Goal: Task Accomplishment & Management: Complete application form

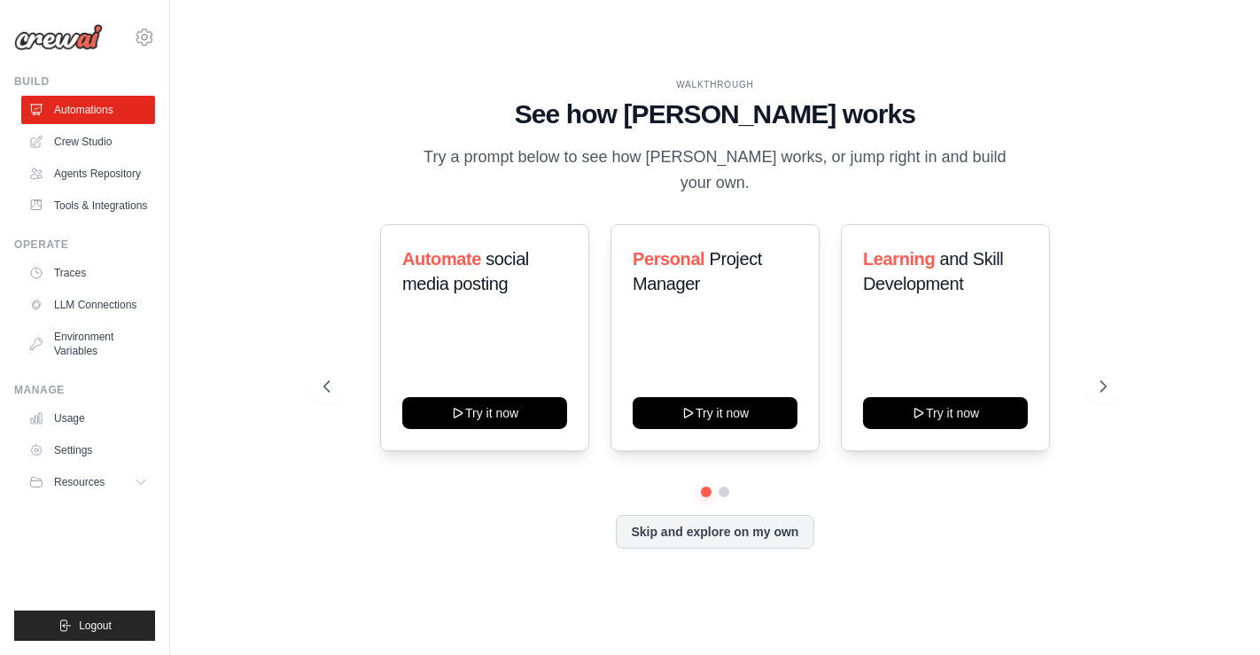
click at [218, 142] on div "WALKTHROUGH See how CrewAI works Try a prompt below to see how CrewAI works, or…" at bounding box center [715, 327] width 1033 height 619
click at [148, 35] on icon at bounding box center [144, 37] width 21 height 21
click at [372, 54] on div "WALKTHROUGH See how CrewAI works Try a prompt below to see how CrewAI works, or…" at bounding box center [715, 327] width 1033 height 619
click at [119, 178] on link "Agents Repository" at bounding box center [90, 174] width 134 height 28
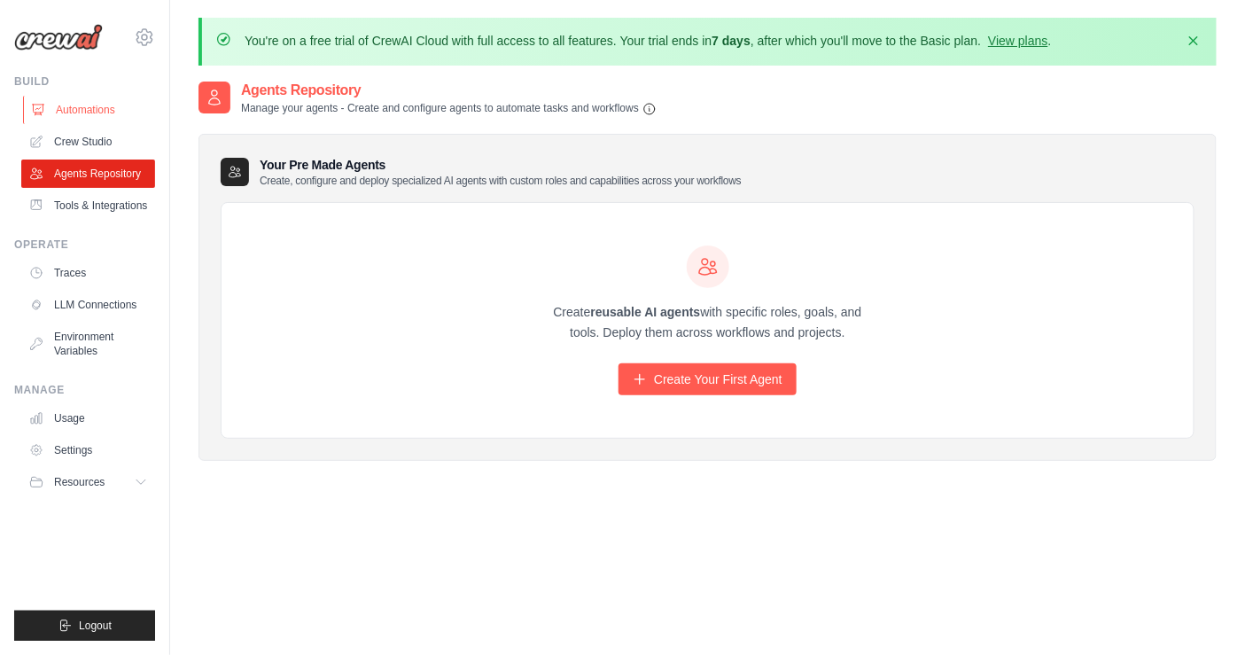
click at [61, 113] on link "Automations" at bounding box center [90, 110] width 134 height 28
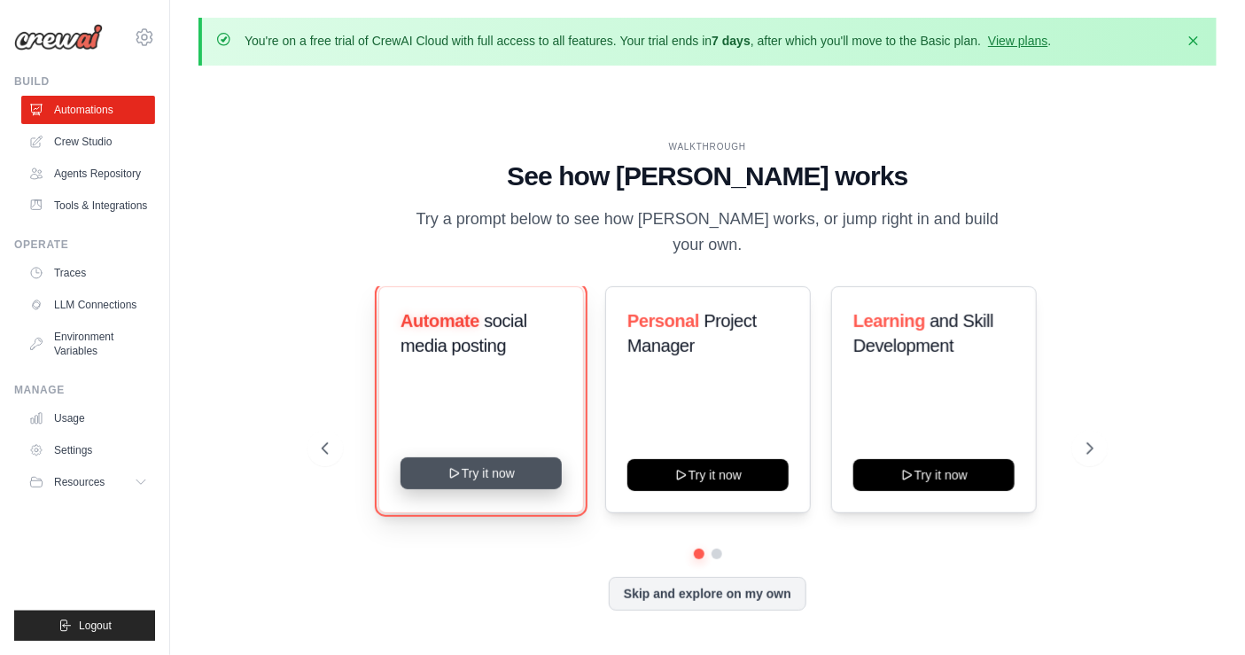
click at [477, 459] on button "Try it now" at bounding box center [481, 473] width 161 height 32
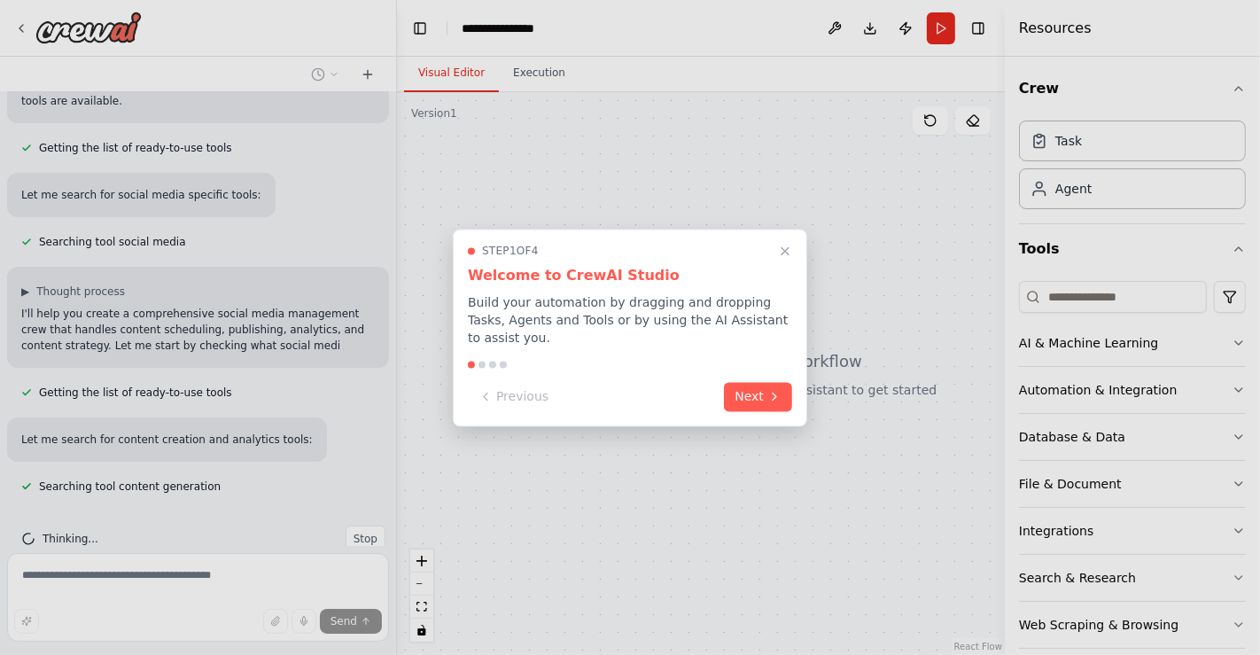
scroll to position [258, 0]
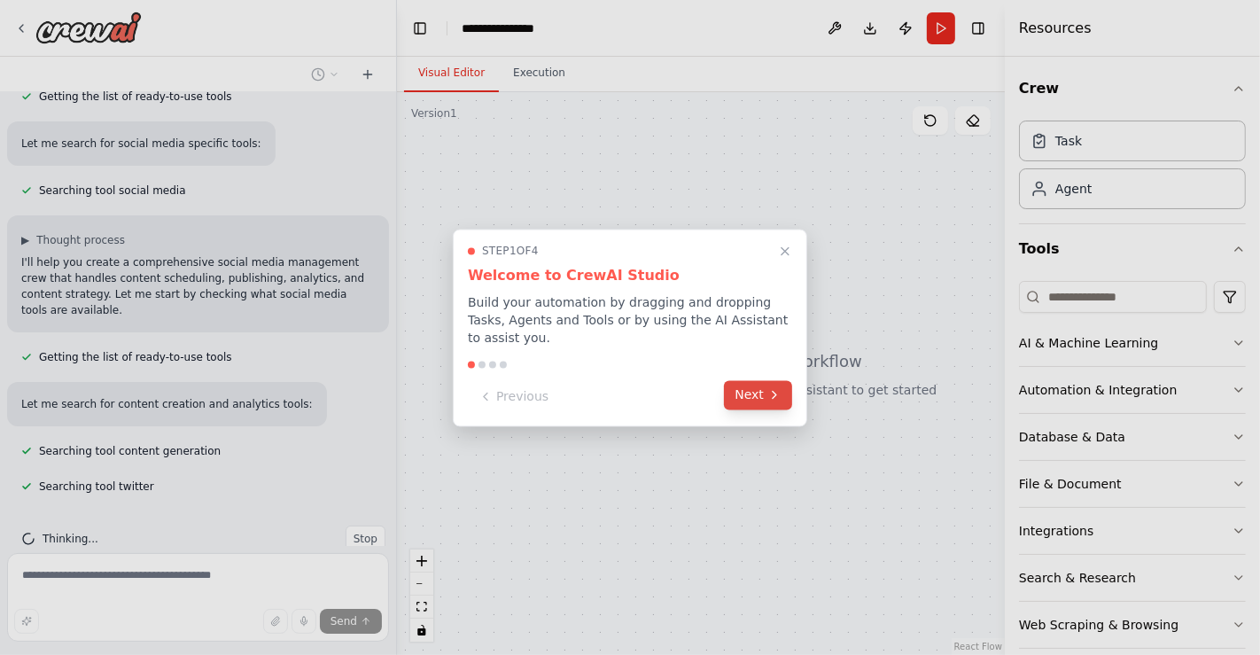
click at [754, 385] on button "Next" at bounding box center [758, 394] width 68 height 29
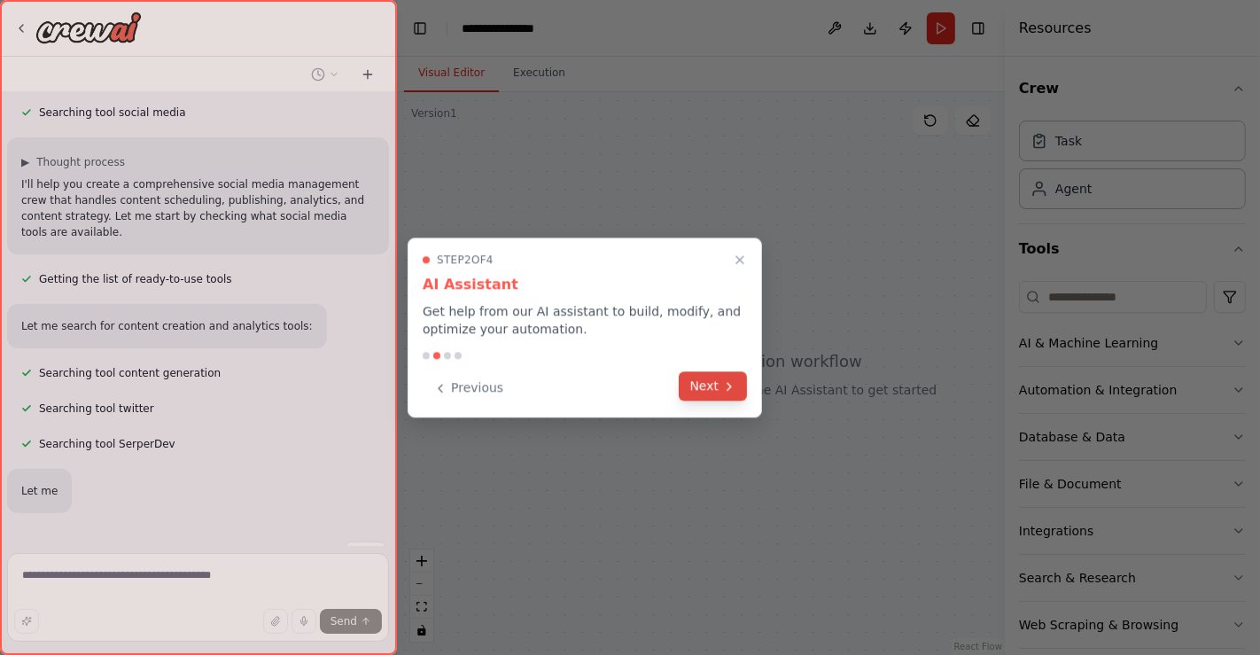
scroll to position [387, 0]
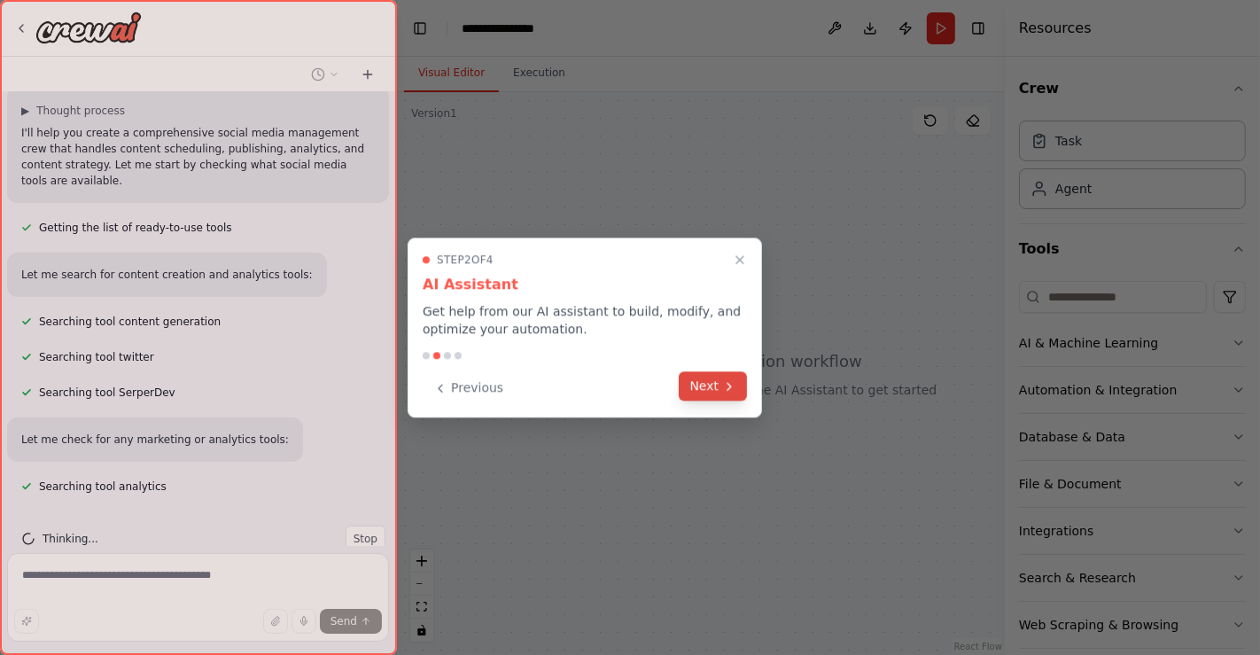
click at [728, 388] on icon at bounding box center [730, 386] width 4 height 7
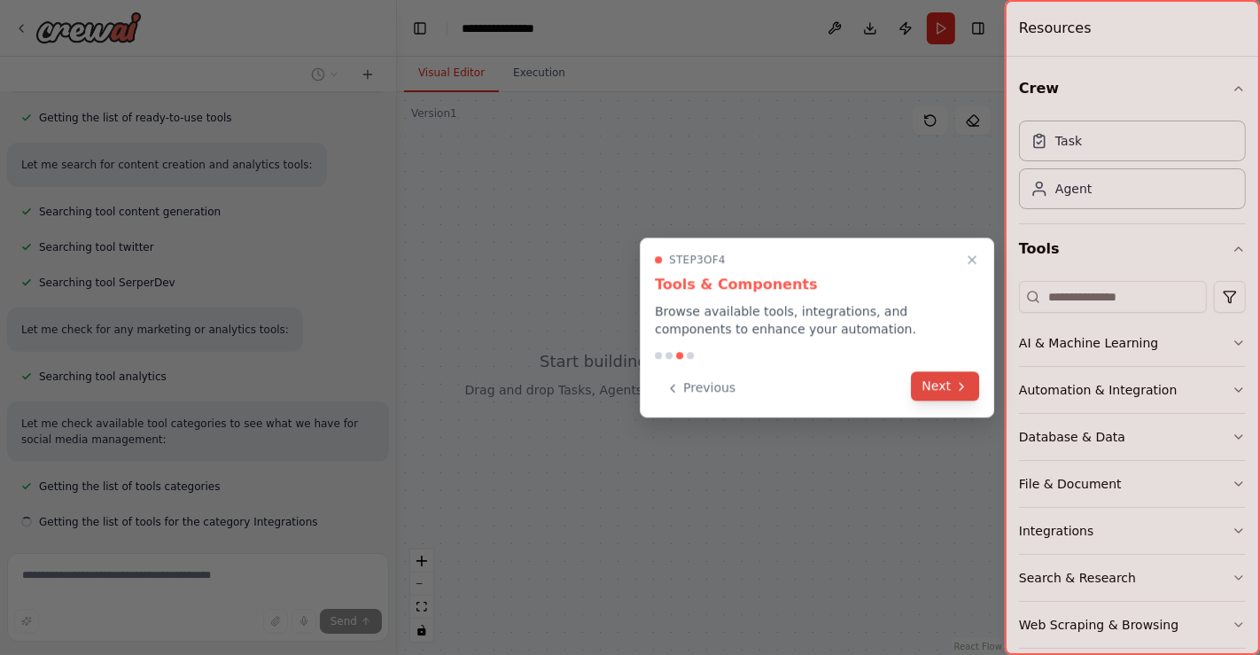
scroll to position [533, 0]
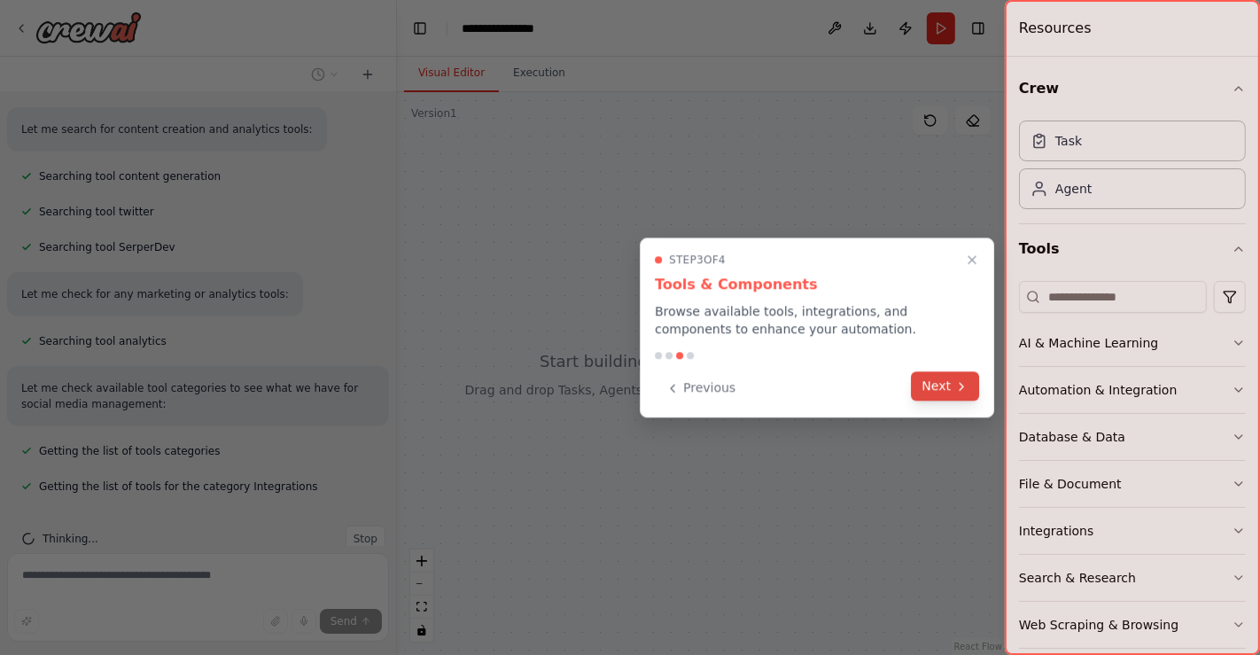
click at [939, 395] on button "Next" at bounding box center [946, 385] width 68 height 29
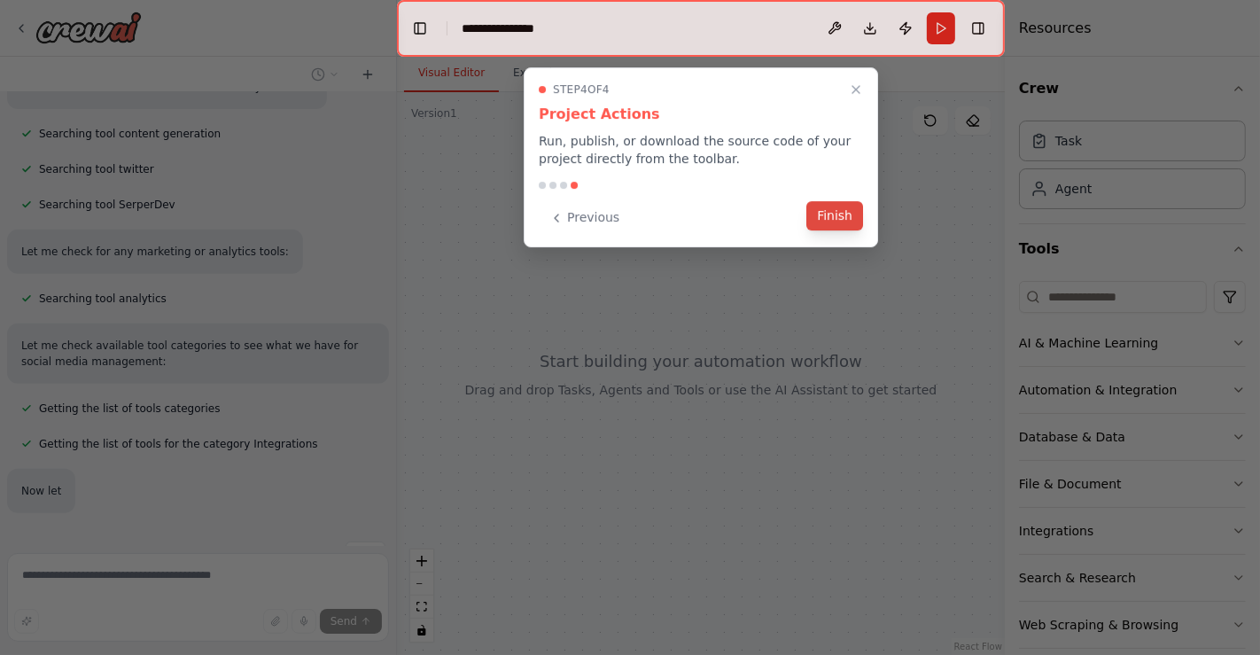
scroll to position [627, 0]
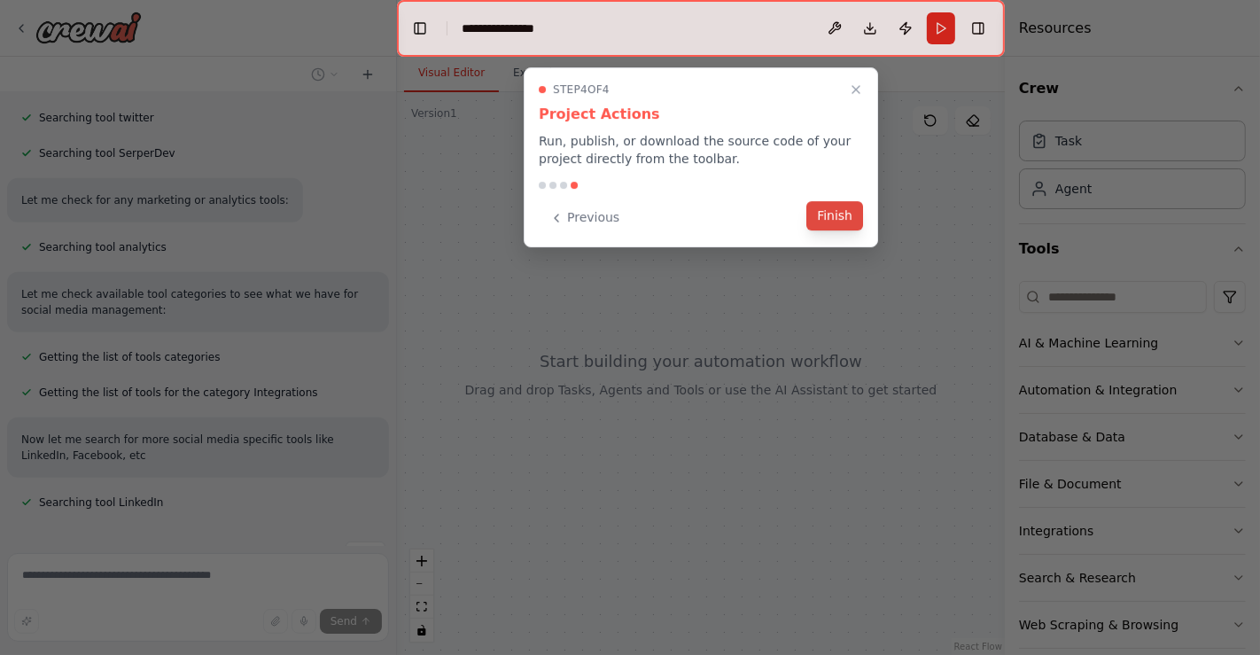
click at [843, 217] on button "Finish" at bounding box center [834, 215] width 57 height 29
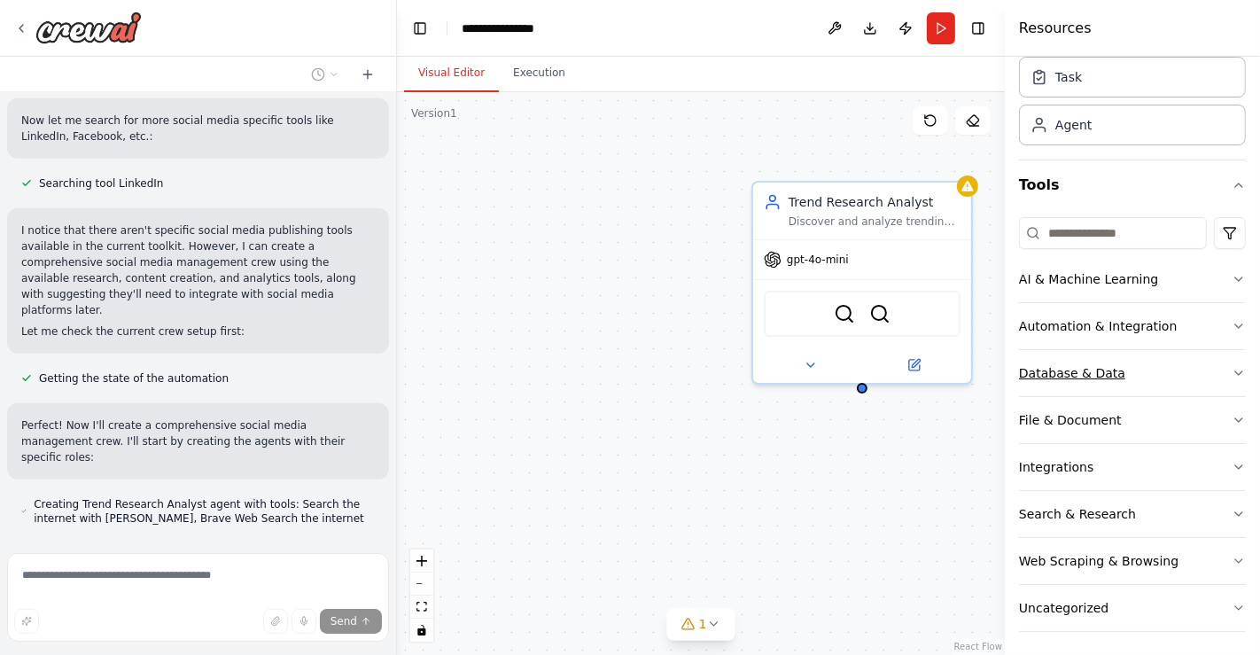
scroll to position [995, 0]
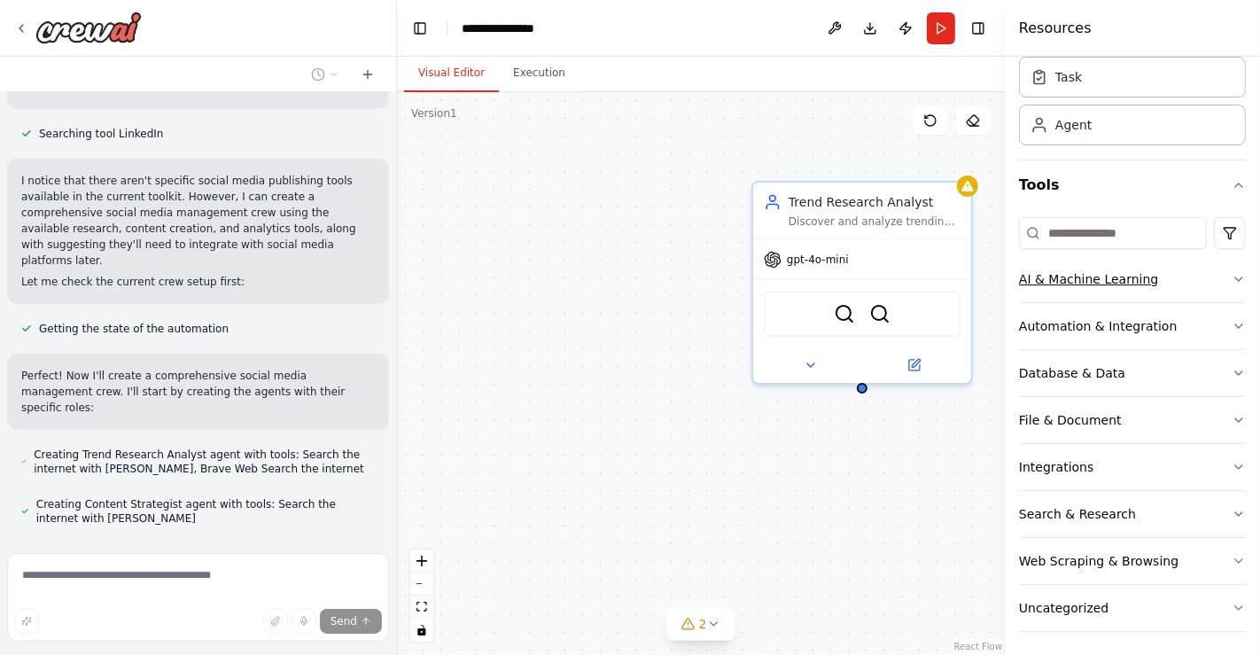
click at [1179, 297] on button "AI & Machine Learning" at bounding box center [1132, 279] width 227 height 46
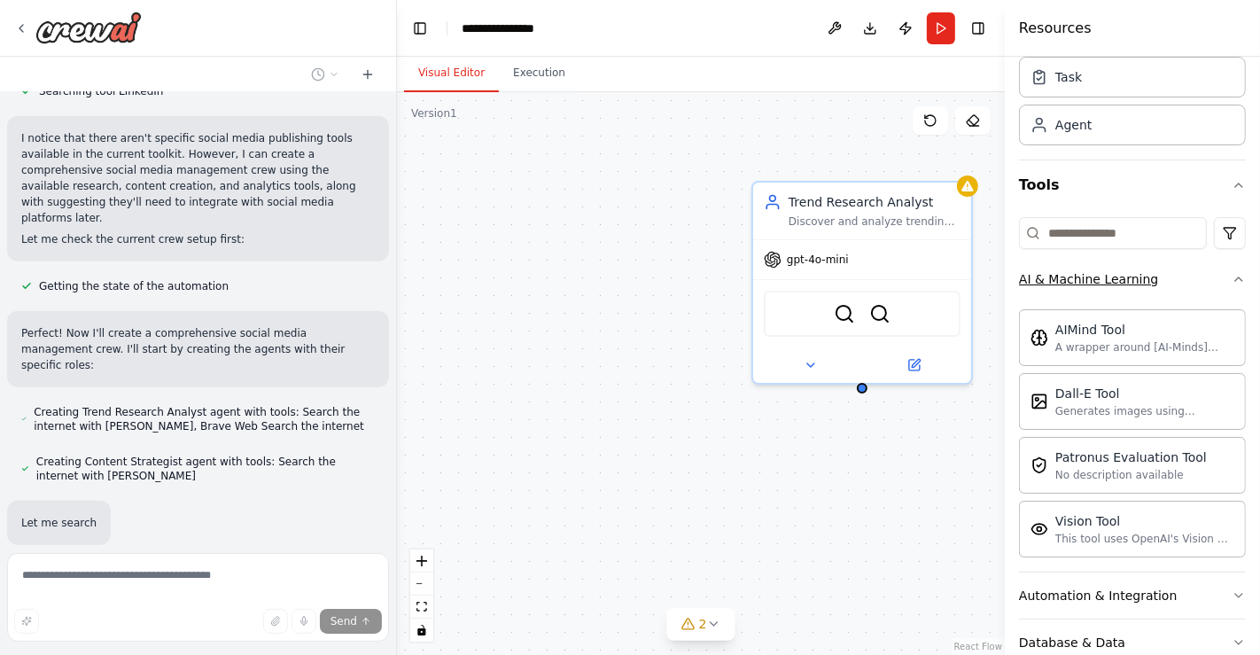
scroll to position [1089, 0]
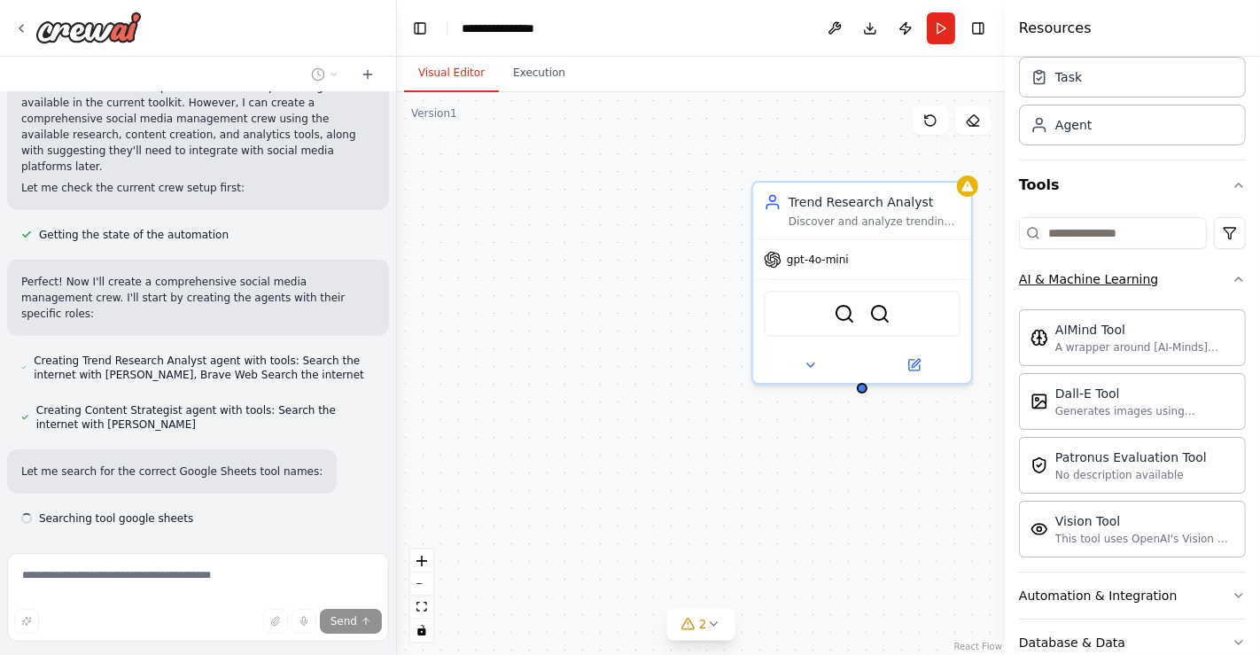
click at [1179, 297] on button "AI & Machine Learning" at bounding box center [1132, 279] width 227 height 46
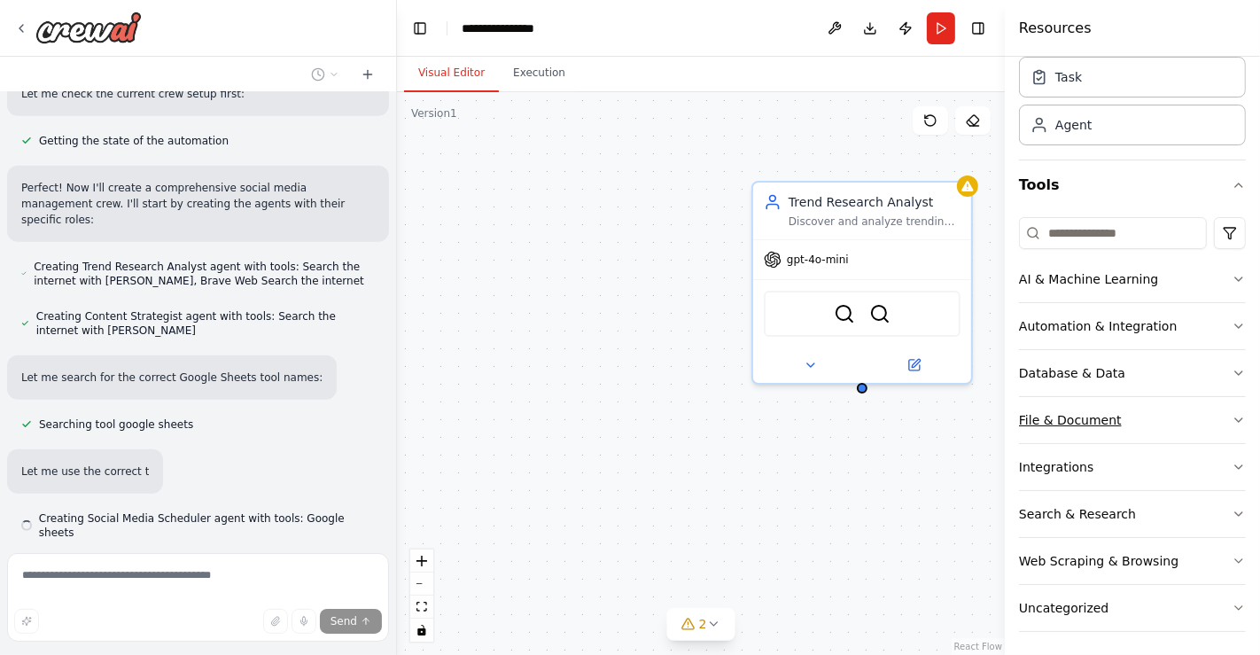
scroll to position [0, 0]
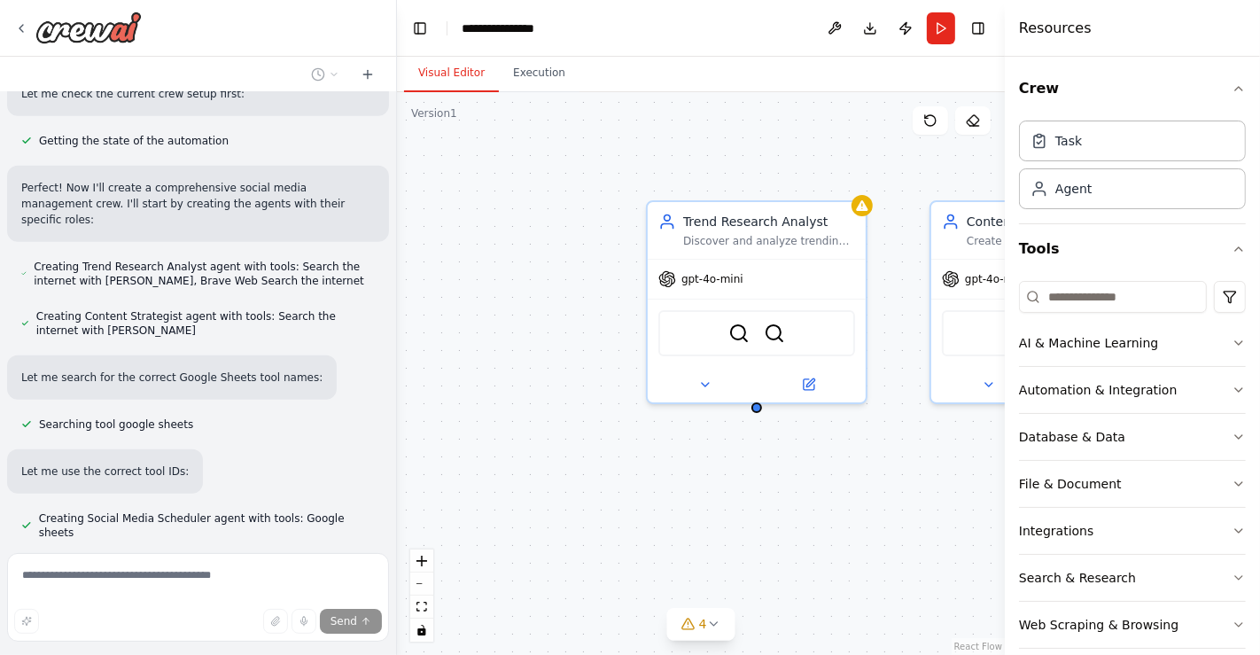
drag, startPoint x: 616, startPoint y: 208, endPoint x: 414, endPoint y: 244, distance: 205.1
click at [414, 244] on div "Trend Research Analyst Discover and analyze trending topics, hashtags, and conv…" at bounding box center [701, 373] width 608 height 563
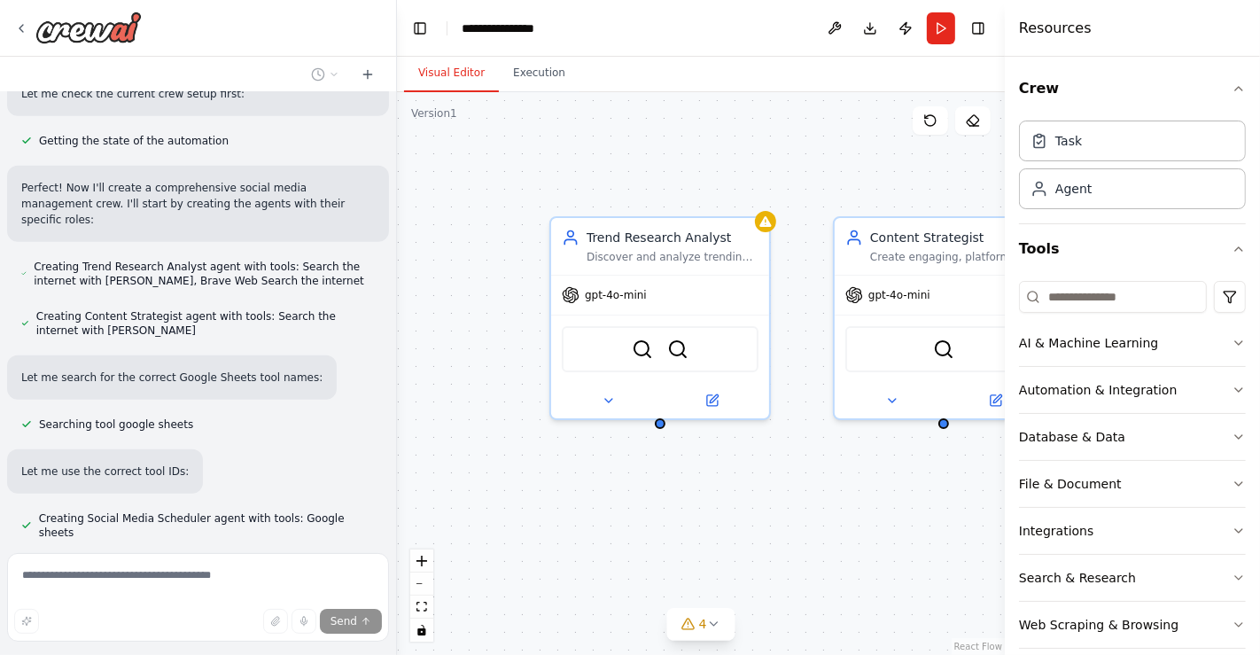
scroll to position [1219, 0]
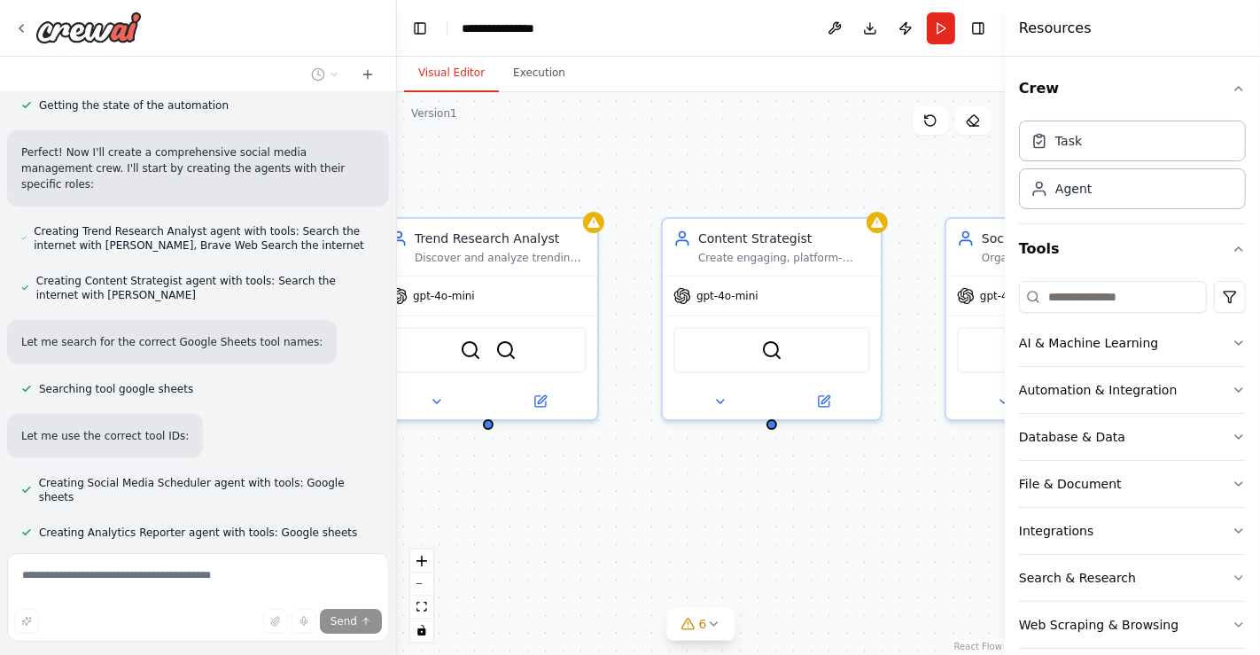
drag, startPoint x: 732, startPoint y: 171, endPoint x: 353, endPoint y: 180, distance: 379.4
click at [353, 180] on div "Create a crew that schedules and publishes social media content across multiple…" at bounding box center [630, 327] width 1260 height 655
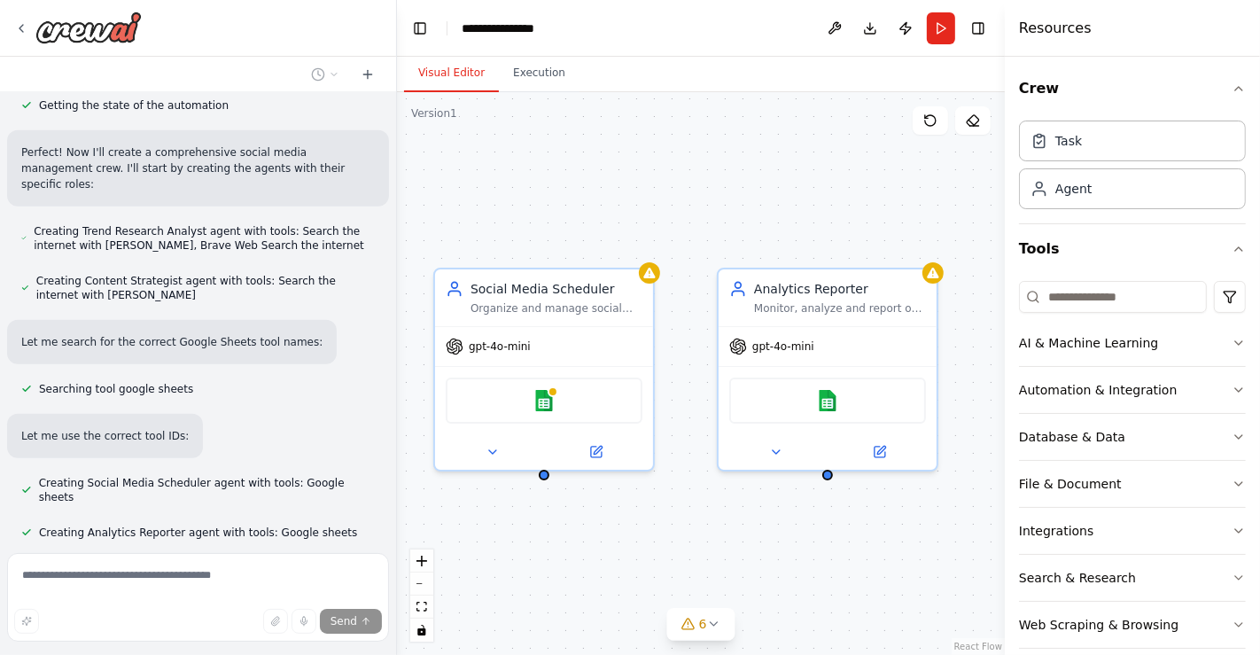
drag, startPoint x: 687, startPoint y: 201, endPoint x: 383, endPoint y: 244, distance: 306.9
click at [383, 244] on div "Create a crew that schedules and publishes social media content across multiple…" at bounding box center [630, 327] width 1260 height 655
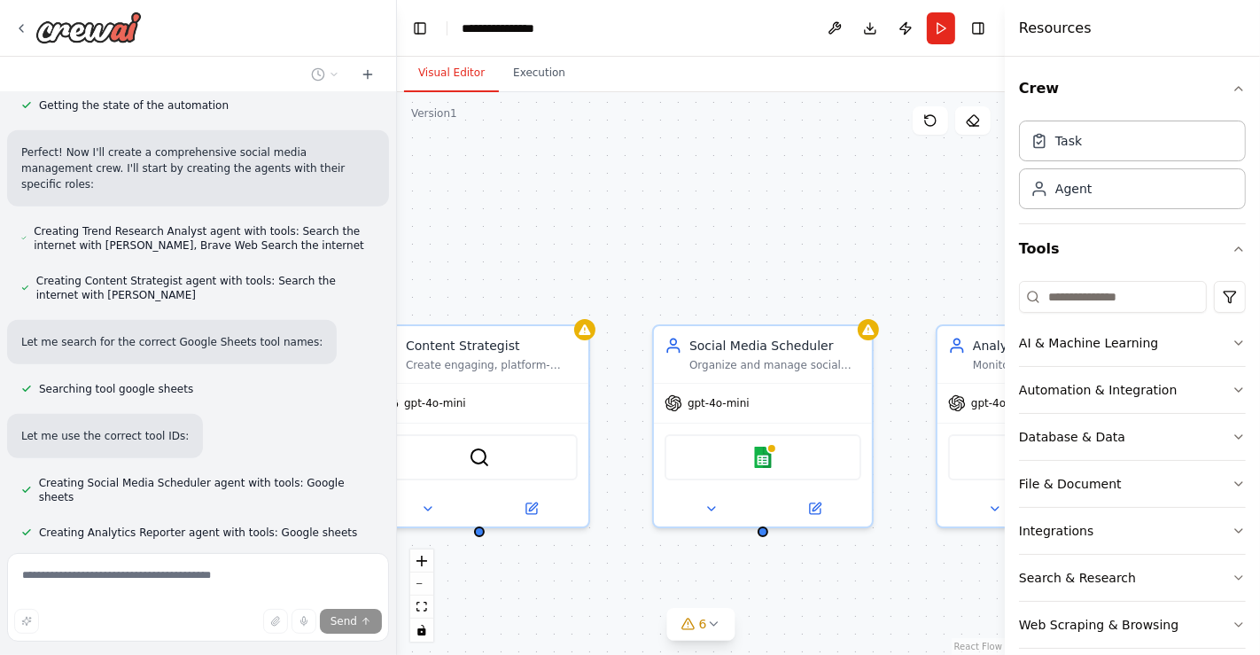
drag, startPoint x: 689, startPoint y: 219, endPoint x: 902, endPoint y: 276, distance: 221.0
click at [902, 276] on div "Trend Research Analyst Discover and analyze trending topics, hashtags, and conv…" at bounding box center [701, 373] width 608 height 563
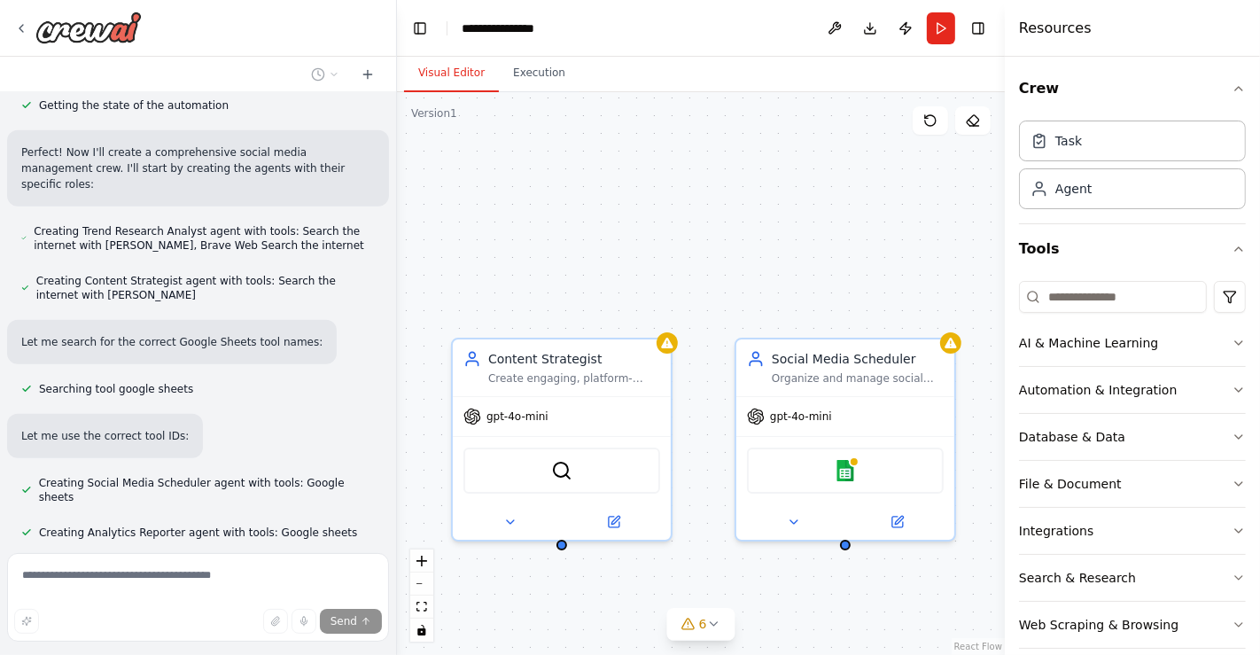
drag, startPoint x: 663, startPoint y: 262, endPoint x: 751, endPoint y: 277, distance: 89.0
click at [751, 277] on div "Trend Research Analyst Discover and analyze trending topics, hashtags, and conv…" at bounding box center [701, 373] width 608 height 563
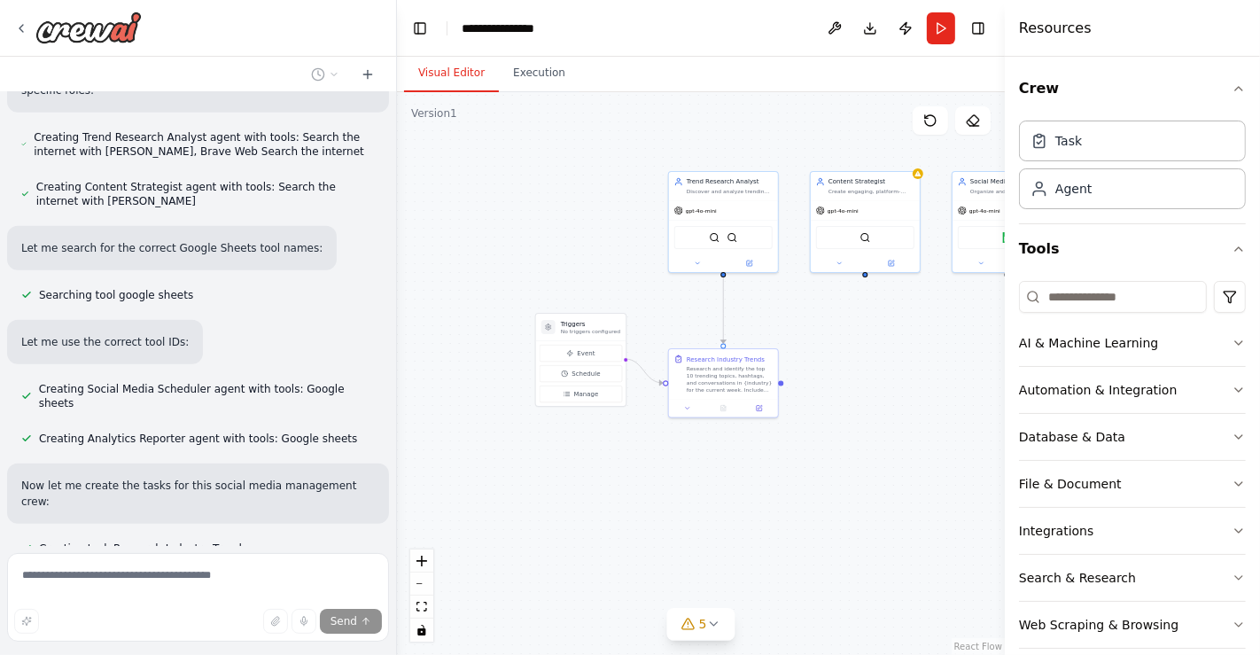
scroll to position [1348, 0]
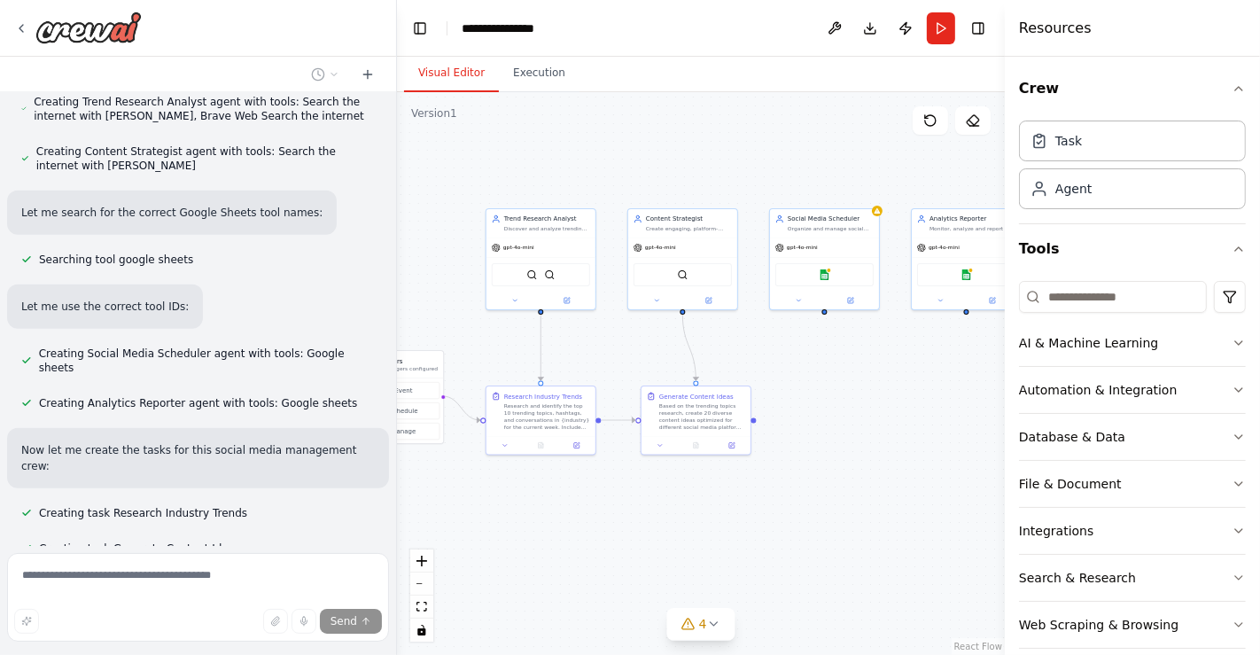
drag, startPoint x: 751, startPoint y: 277, endPoint x: 749, endPoint y: 175, distance: 101.9
click at [749, 175] on div ".deletable-edge-delete-btn { width: 20px; height: 20px; border: 0px solid #ffff…" at bounding box center [701, 373] width 608 height 563
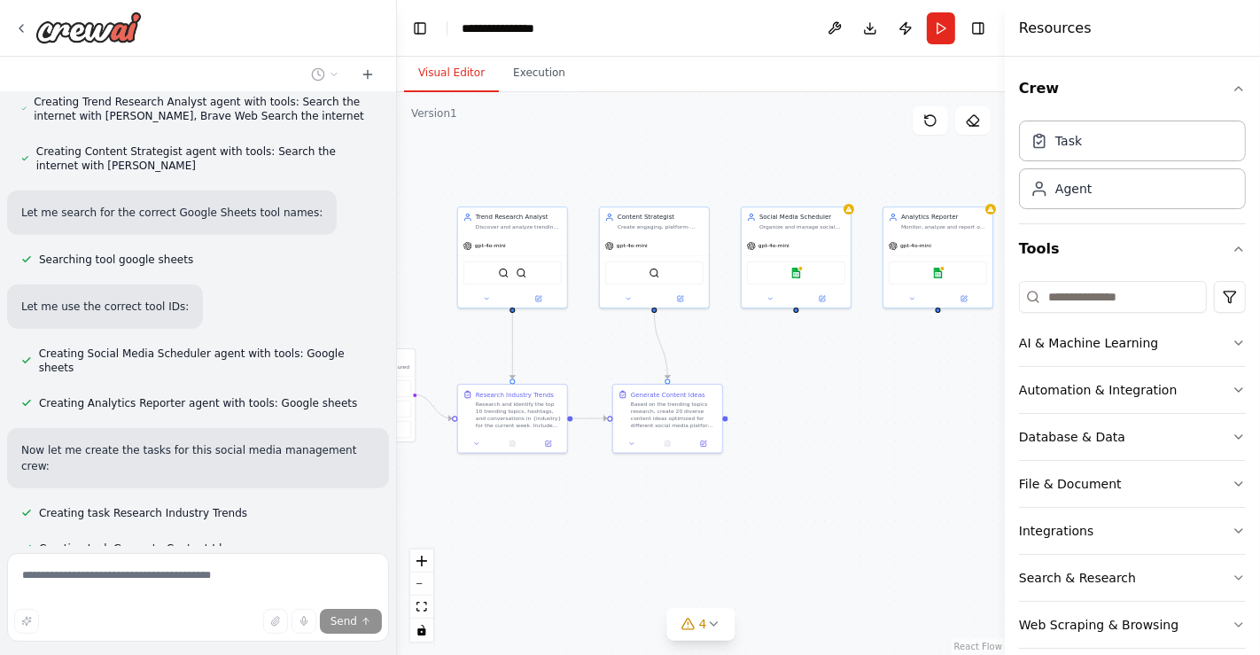
scroll to position [1383, 0]
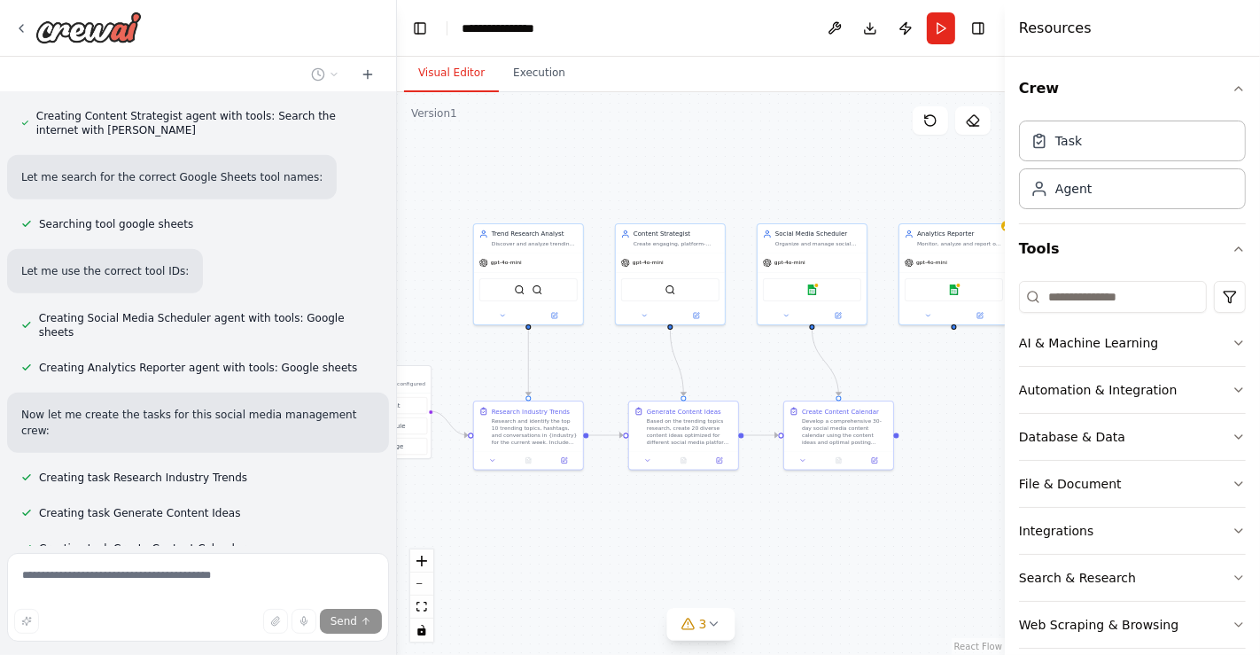
drag, startPoint x: 749, startPoint y: 175, endPoint x: 783, endPoint y: 208, distance: 47.0
click at [783, 208] on div ".deletable-edge-delete-btn { width: 20px; height: 20px; border: 0px solid #ffff…" at bounding box center [701, 373] width 608 height 563
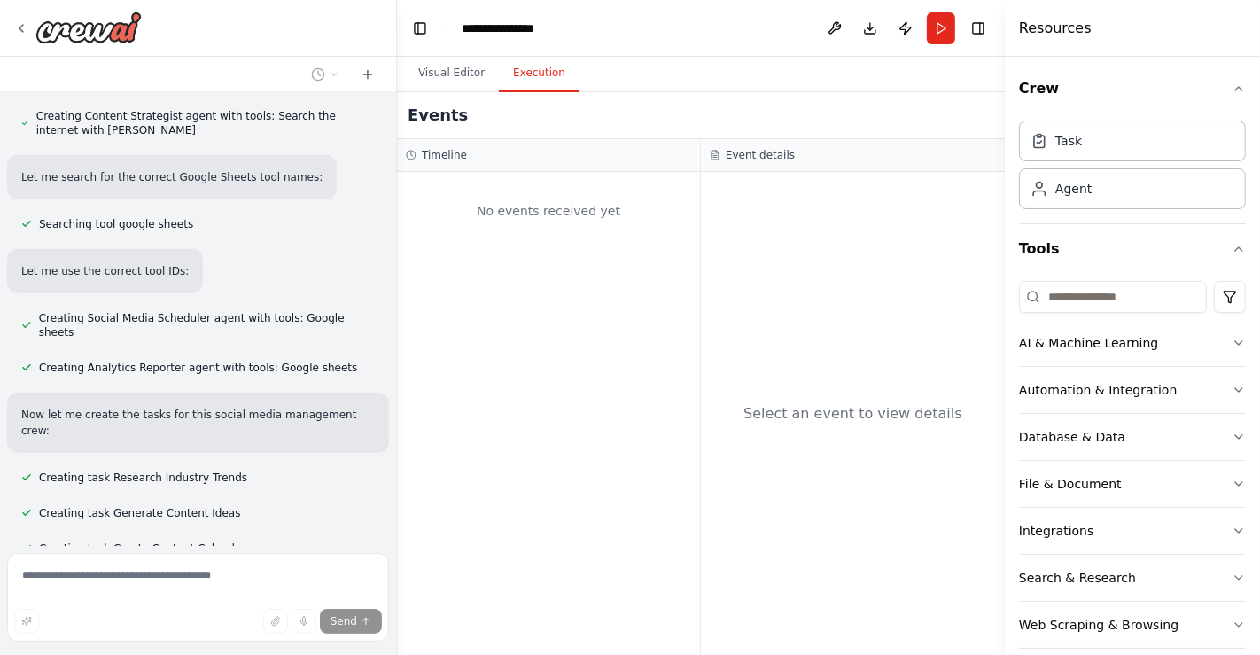
click at [510, 73] on button "Execution" at bounding box center [539, 73] width 81 height 37
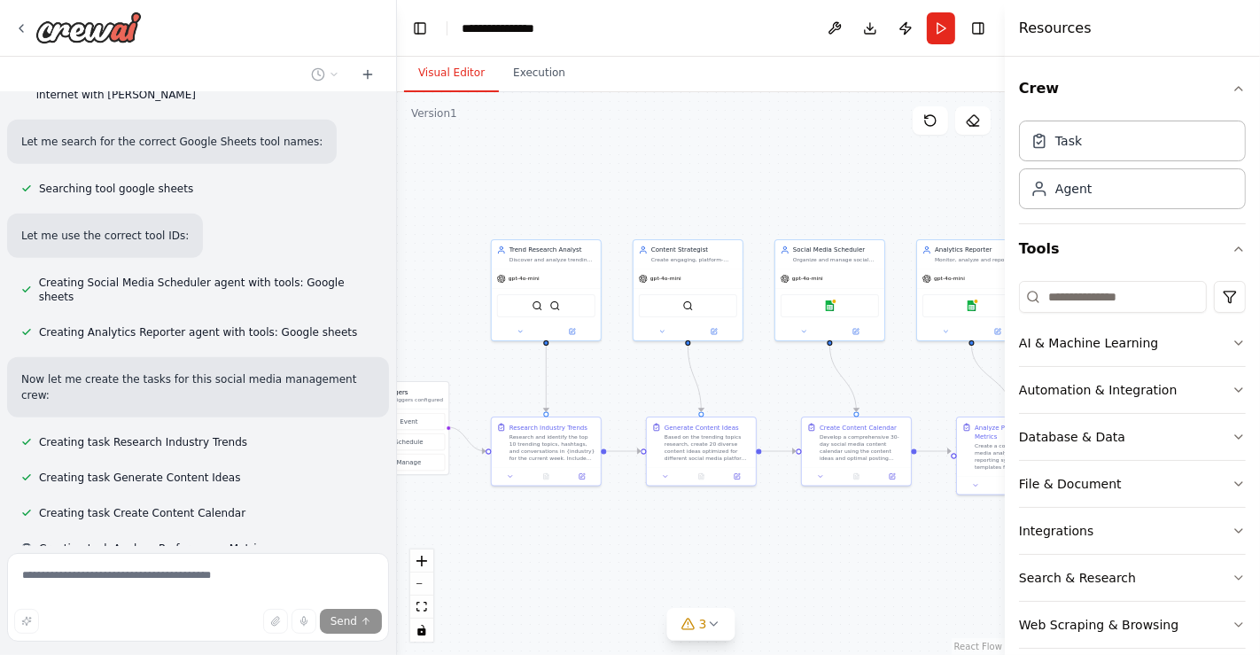
click at [463, 75] on button "Visual Editor" at bounding box center [451, 73] width 95 height 37
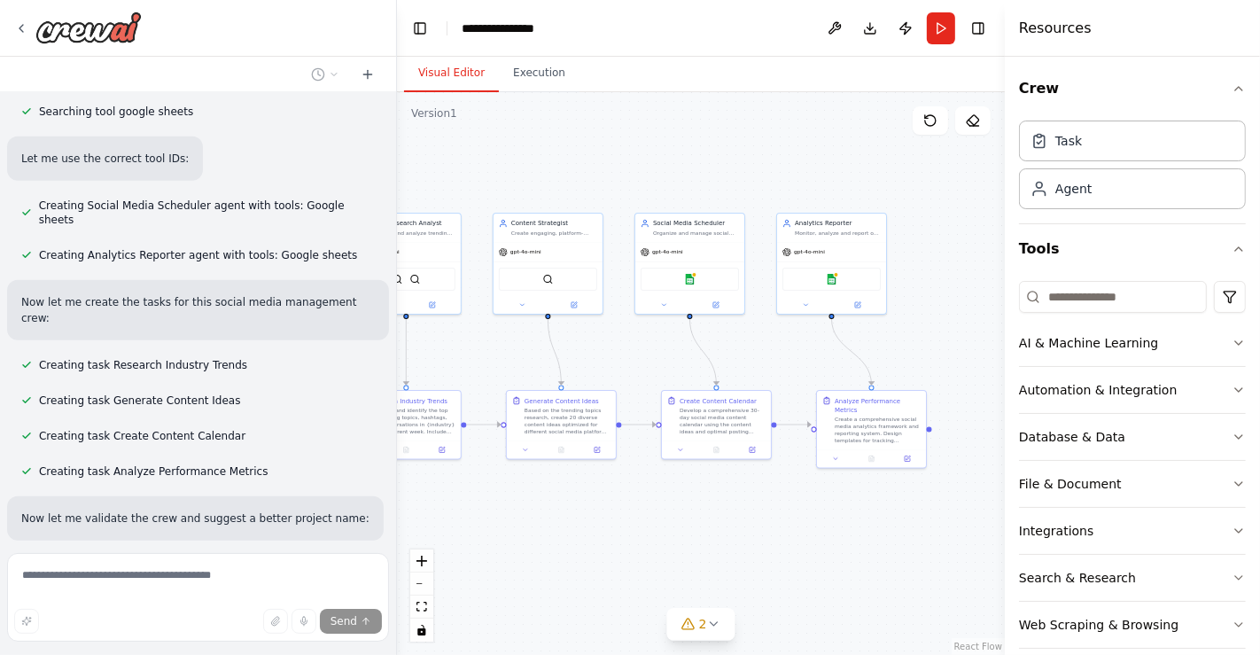
scroll to position [1513, 0]
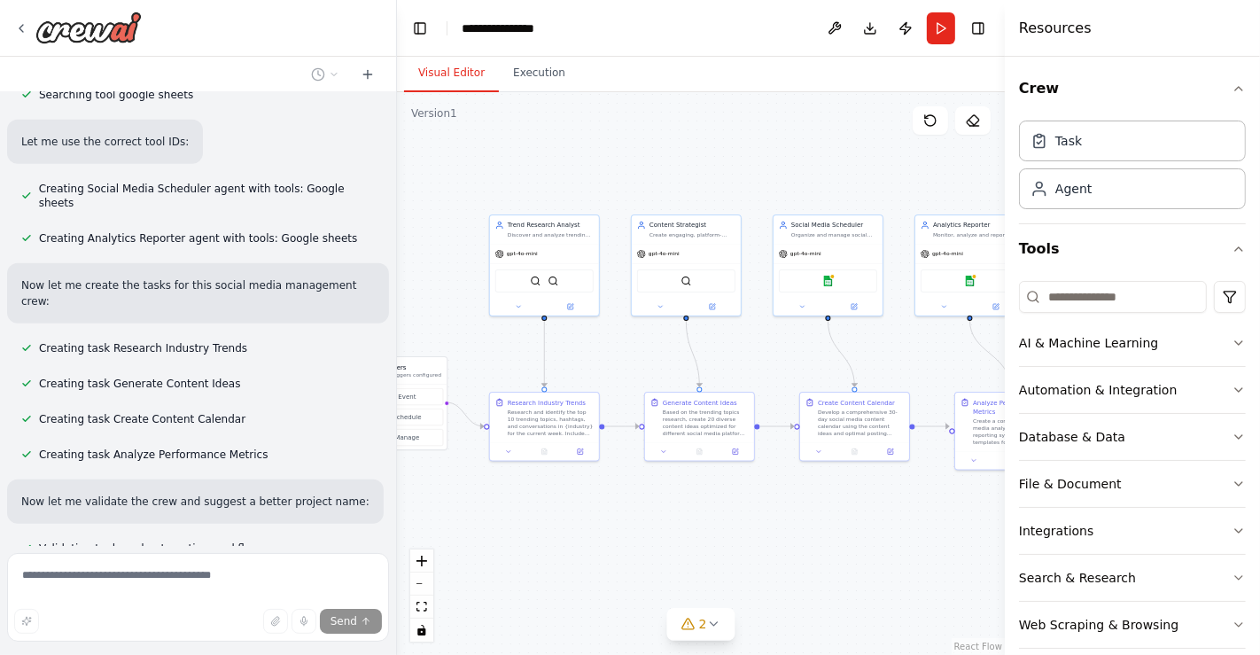
drag, startPoint x: 636, startPoint y: 200, endPoint x: 736, endPoint y: 198, distance: 99.3
click at [736, 198] on div ".deletable-edge-delete-btn { width: 20px; height: 20px; border: 0px solid #ffff…" at bounding box center [701, 373] width 608 height 563
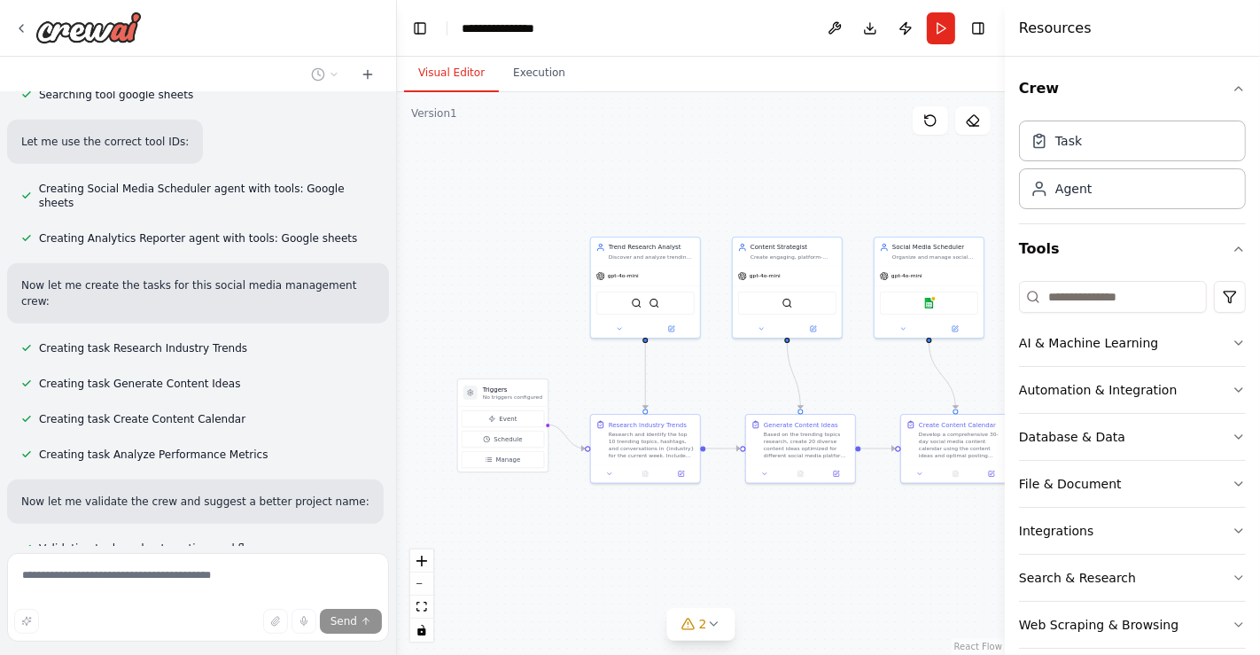
scroll to position [1548, 0]
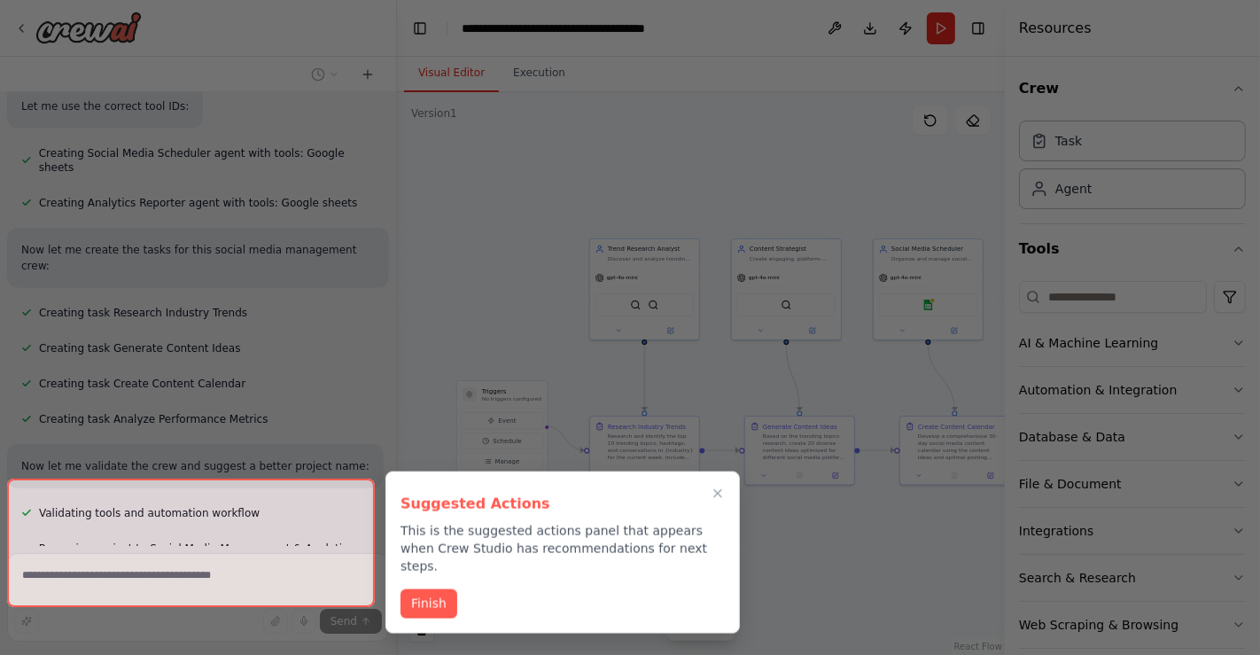
click at [552, 334] on div "Create a crew that schedules and publishes social media content across multiple…" at bounding box center [630, 327] width 1260 height 655
click at [708, 497] on button "Close walkthrough" at bounding box center [717, 492] width 23 height 23
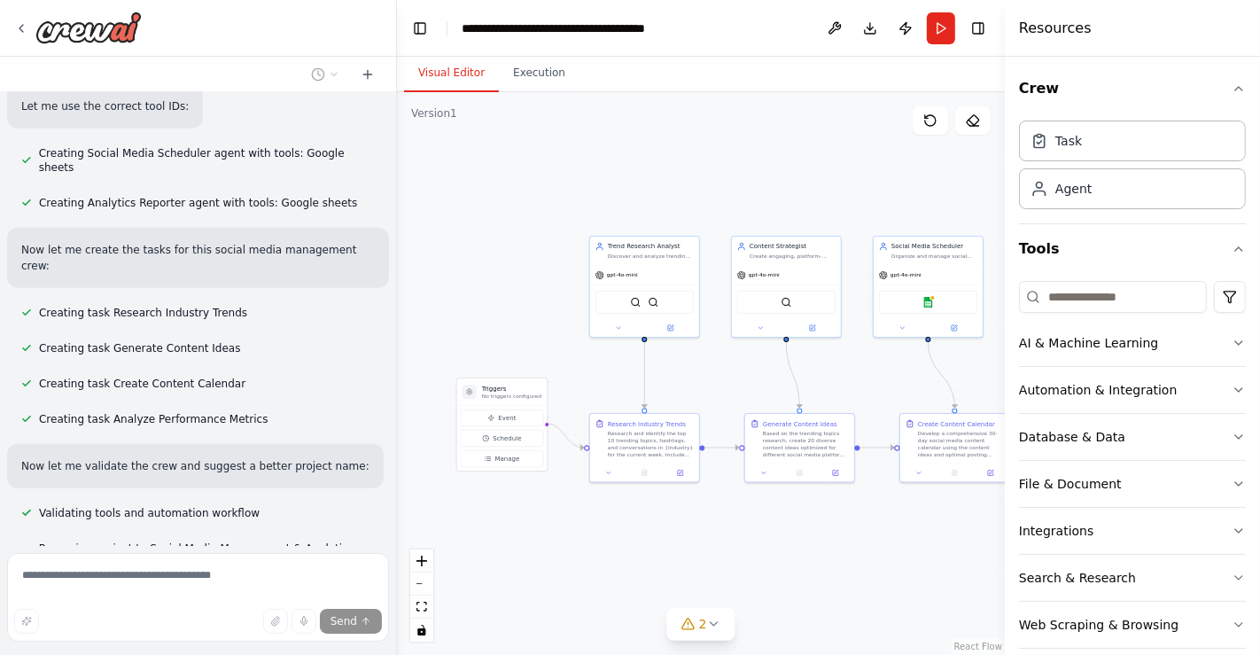
scroll to position [1691, 0]
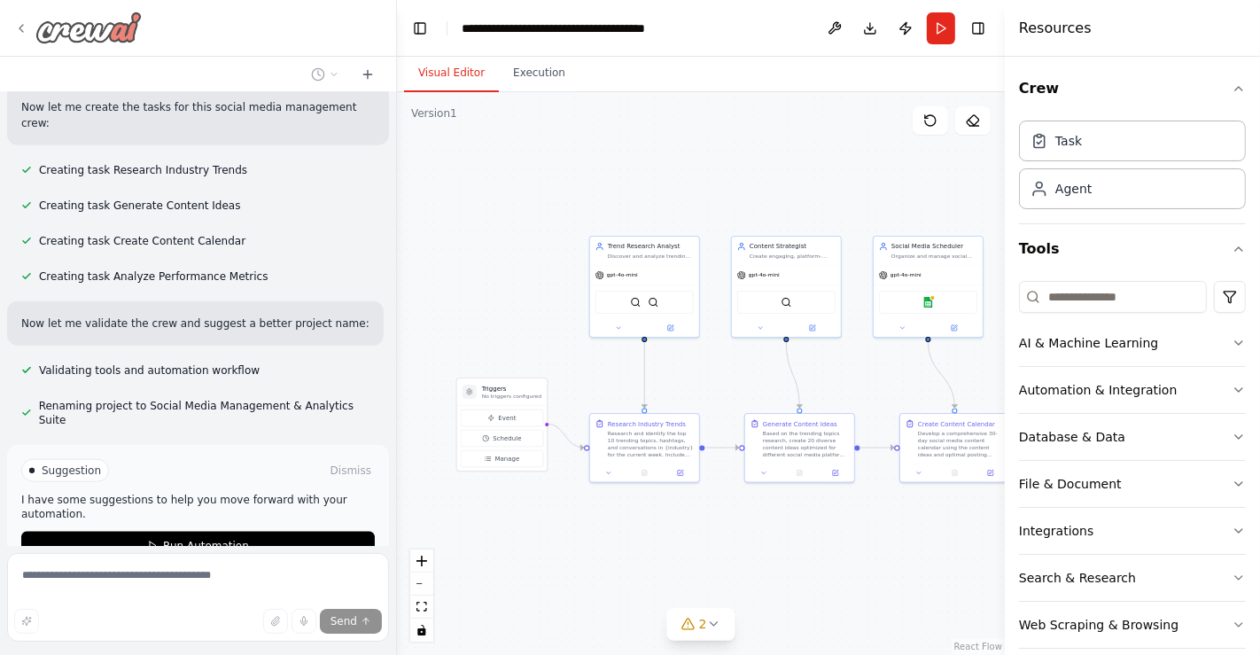
click at [28, 23] on div at bounding box center [78, 28] width 128 height 32
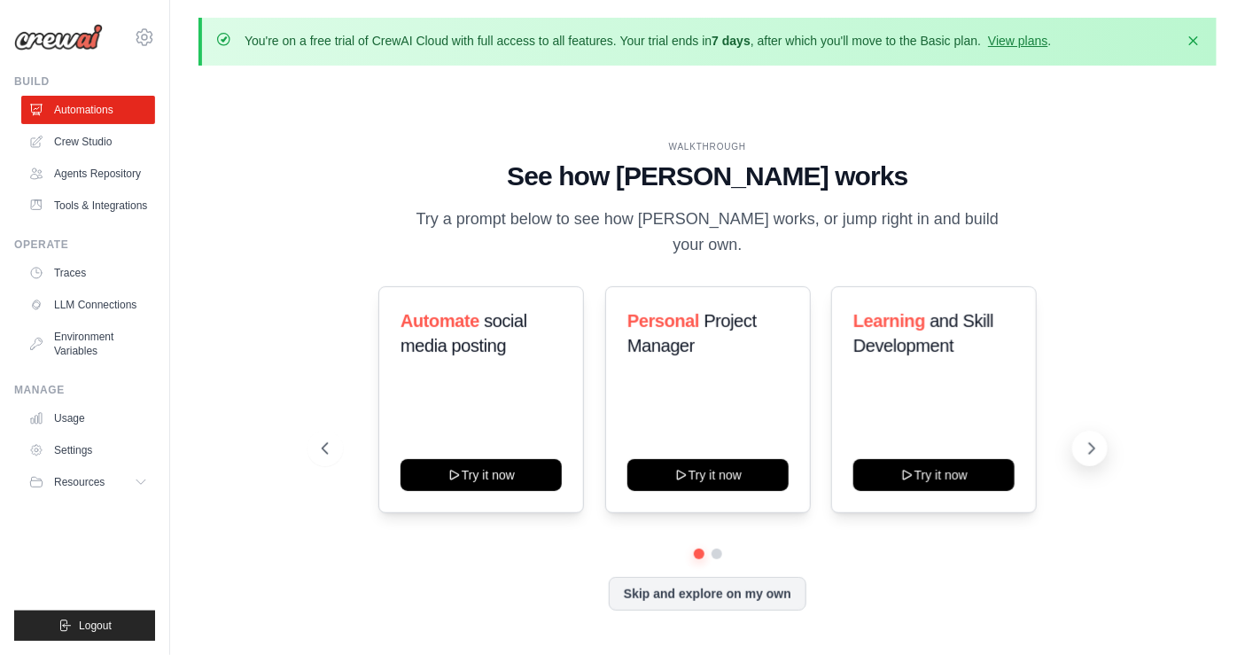
click at [1100, 440] on icon at bounding box center [1092, 449] width 18 height 18
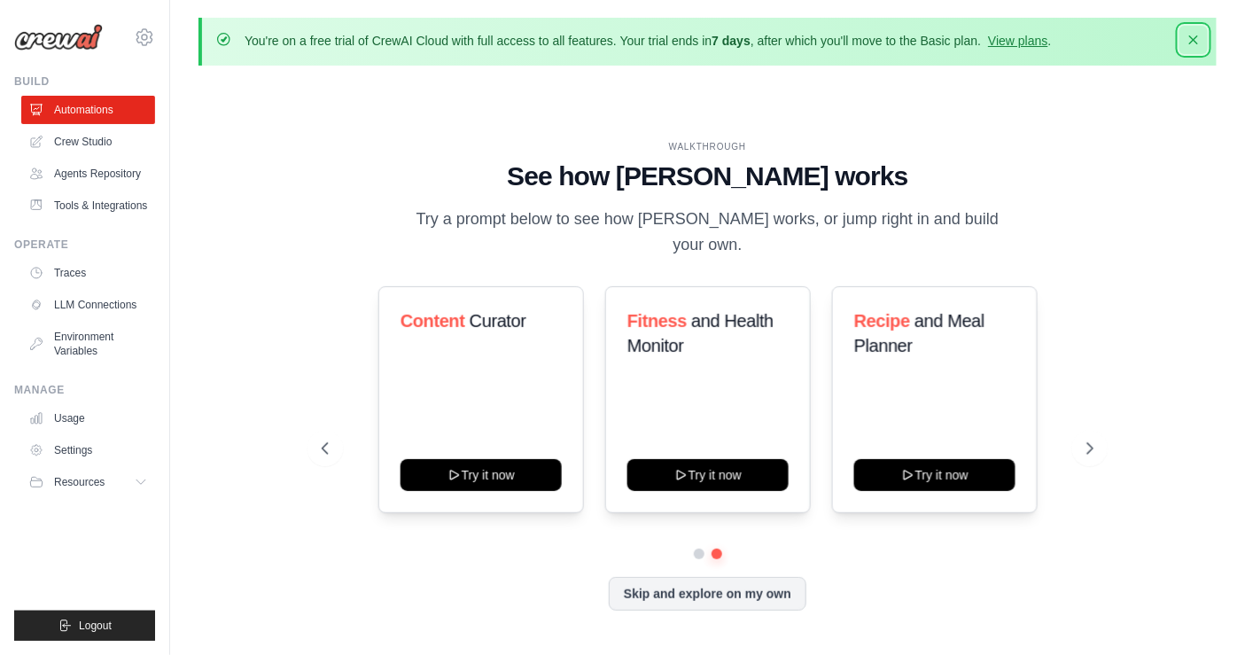
click at [1192, 34] on icon "button" at bounding box center [1194, 40] width 18 height 18
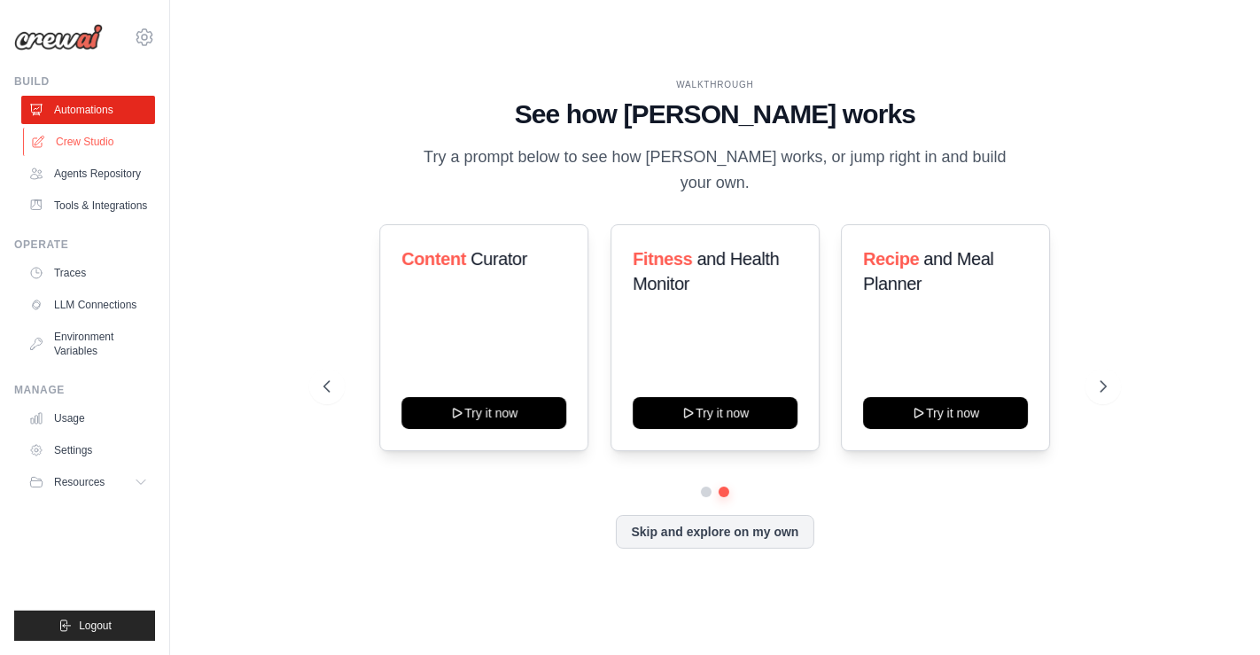
click at [124, 144] on link "Crew Studio" at bounding box center [90, 142] width 134 height 28
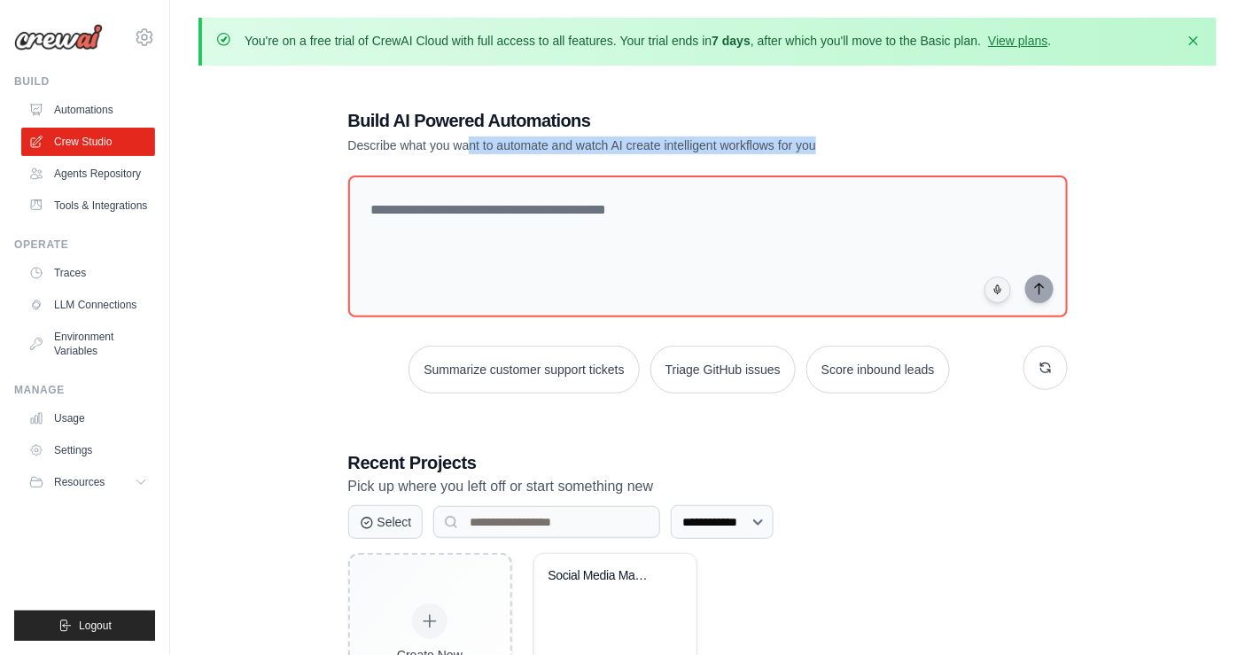
drag, startPoint x: 467, startPoint y: 149, endPoint x: 782, endPoint y: 154, distance: 314.6
click at [782, 154] on div "**********" at bounding box center [708, 419] width 762 height 679
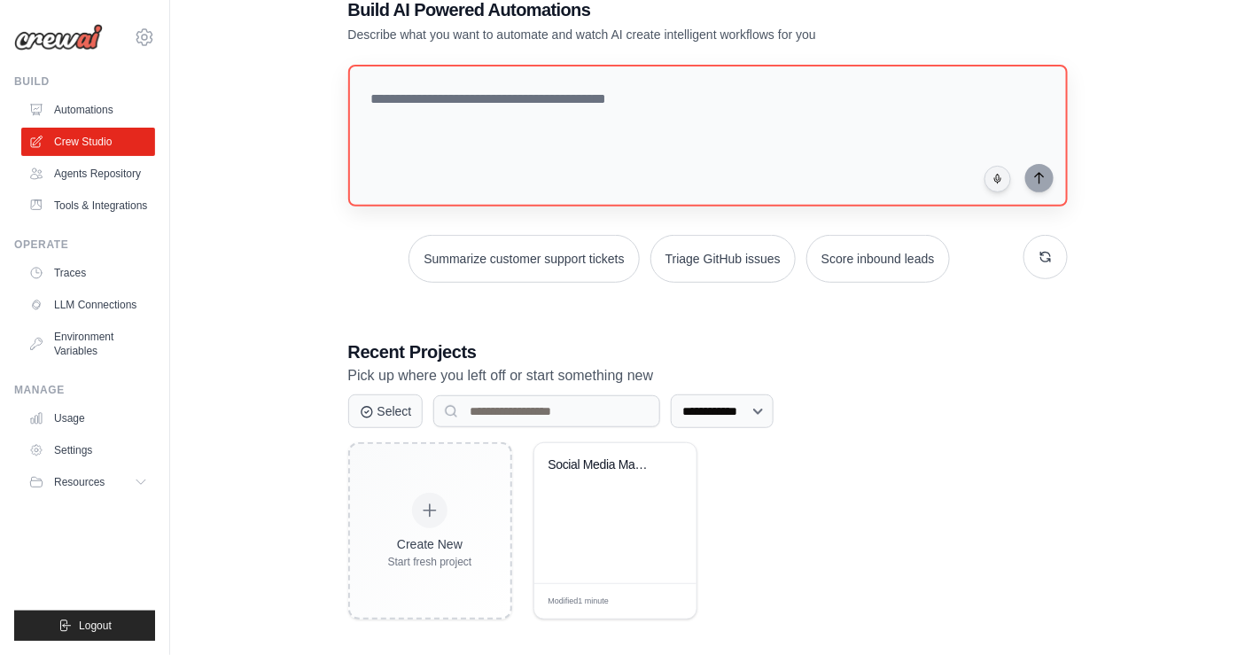
scroll to position [119, 0]
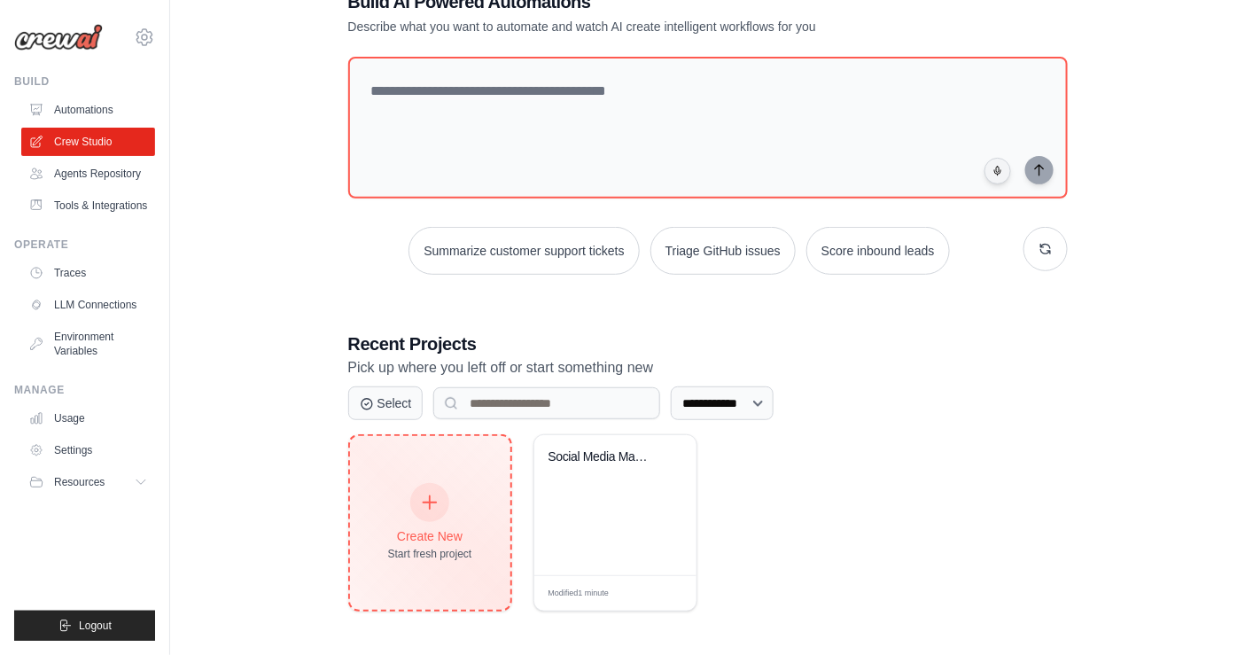
click at [475, 512] on div "Create New Start fresh project" at bounding box center [430, 523] width 160 height 174
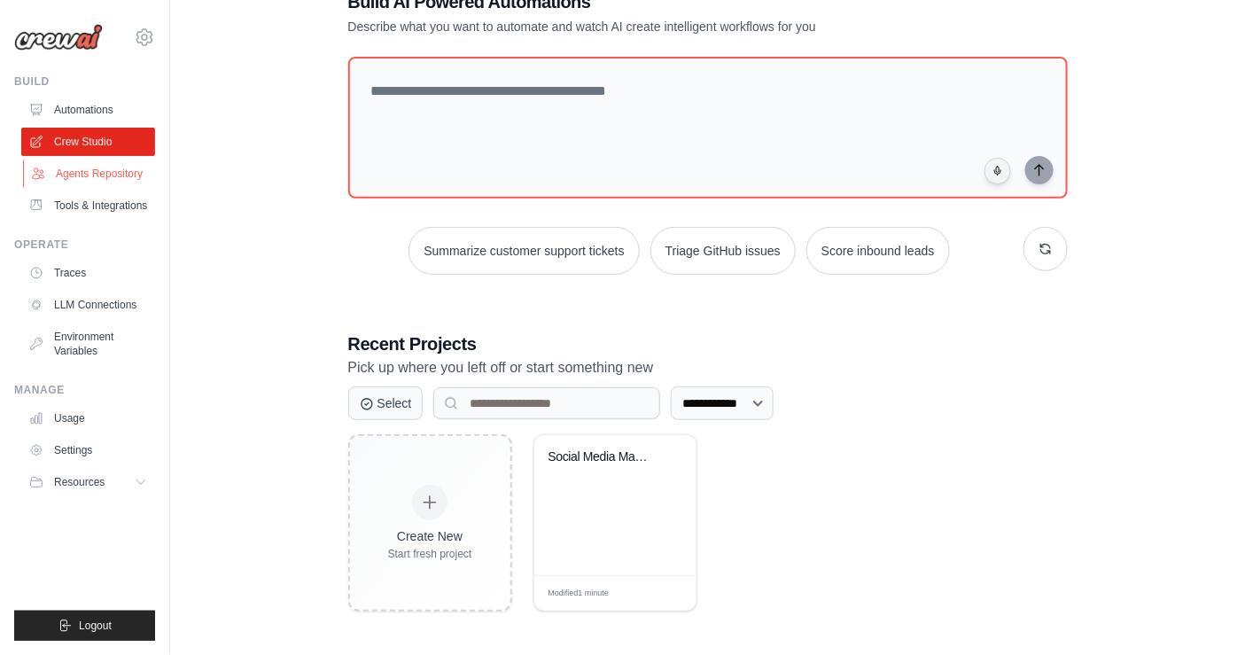
click at [94, 160] on link "Agents Repository" at bounding box center [90, 174] width 134 height 28
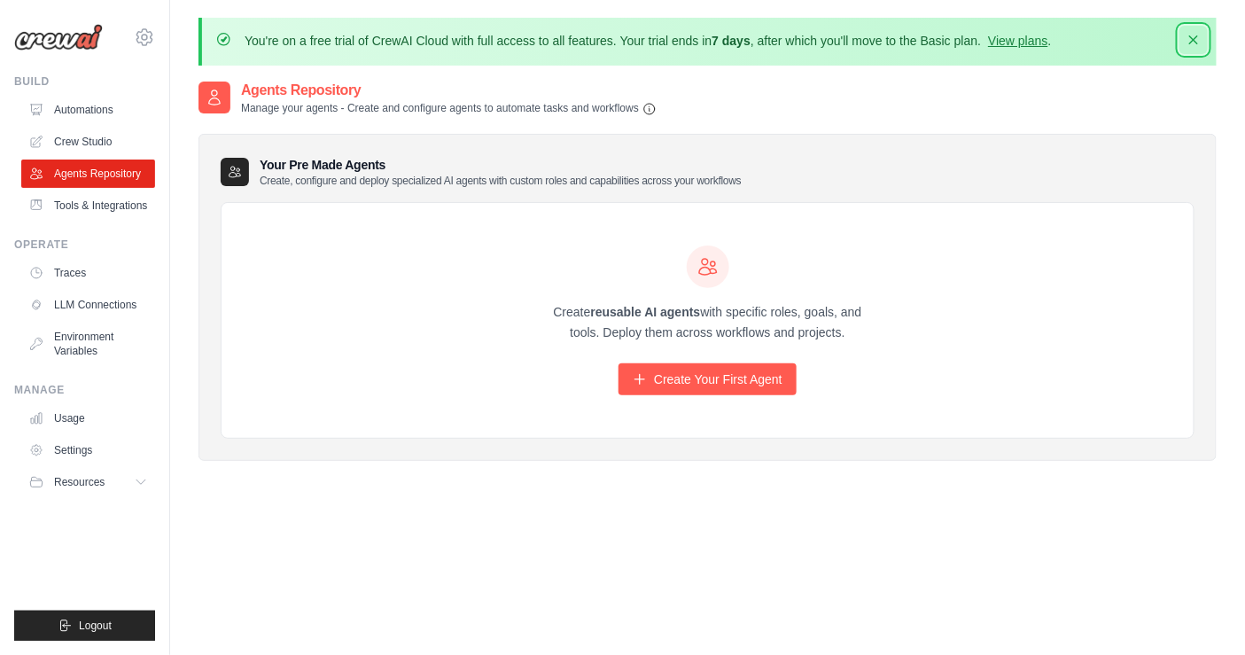
click at [1196, 41] on icon "button" at bounding box center [1194, 40] width 18 height 18
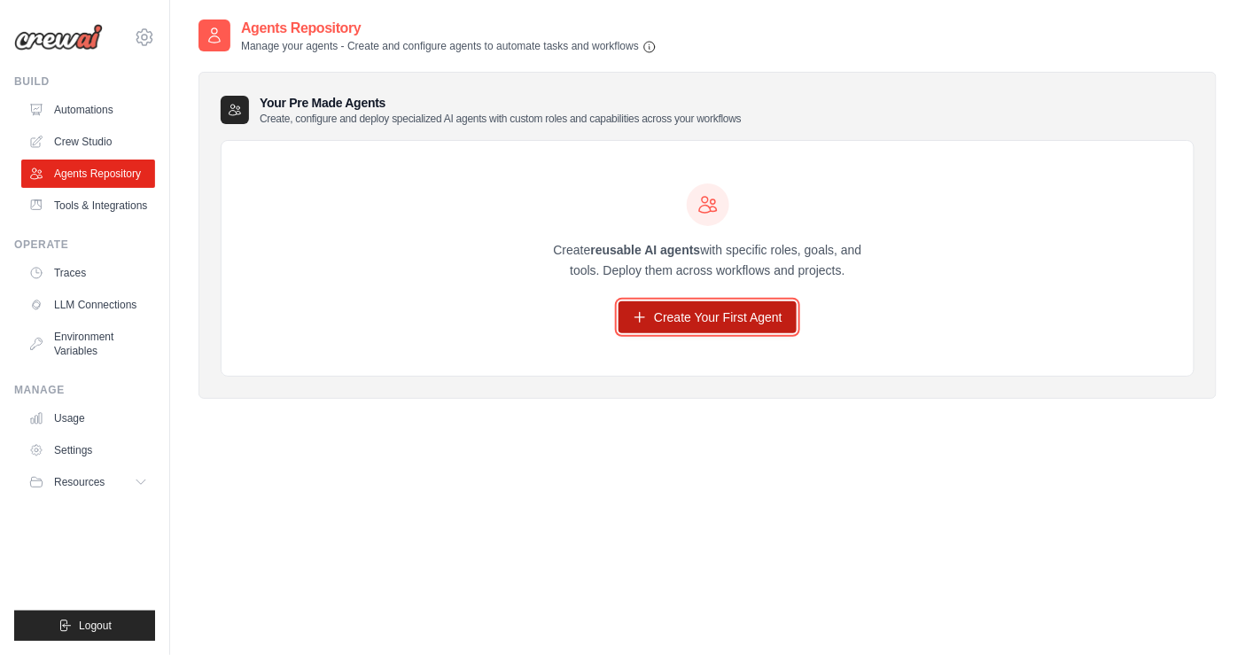
click at [719, 314] on link "Create Your First Agent" at bounding box center [708, 317] width 178 height 32
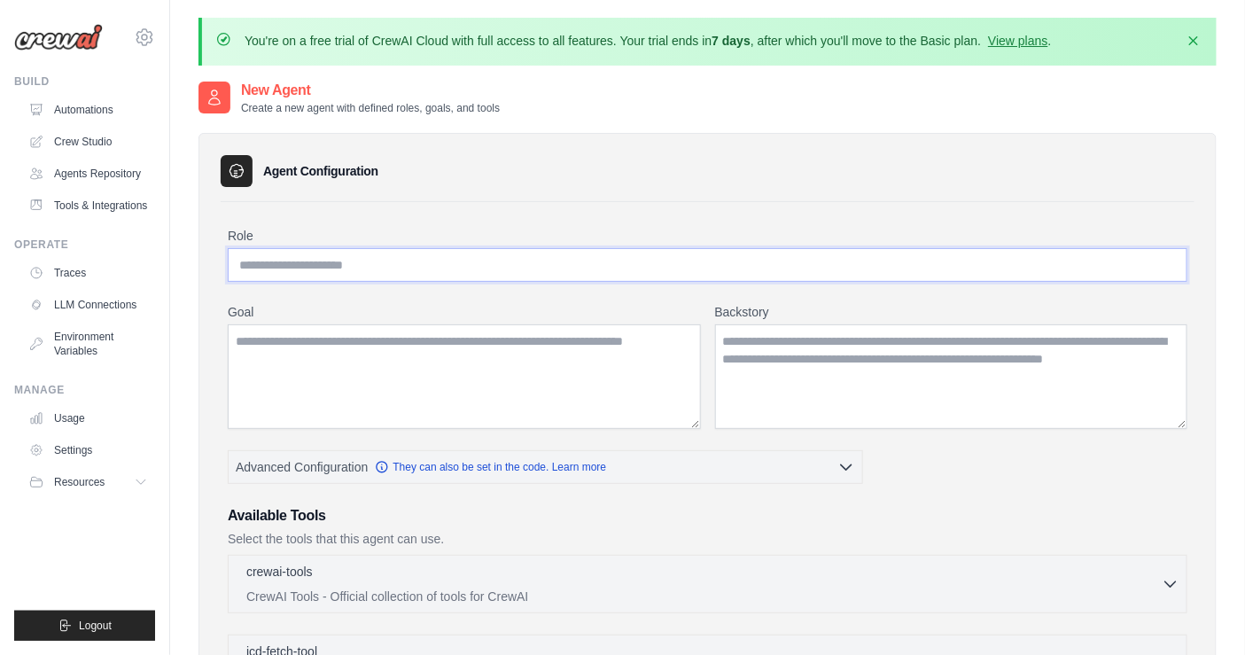
click at [506, 269] on input "Role" at bounding box center [708, 265] width 960 height 34
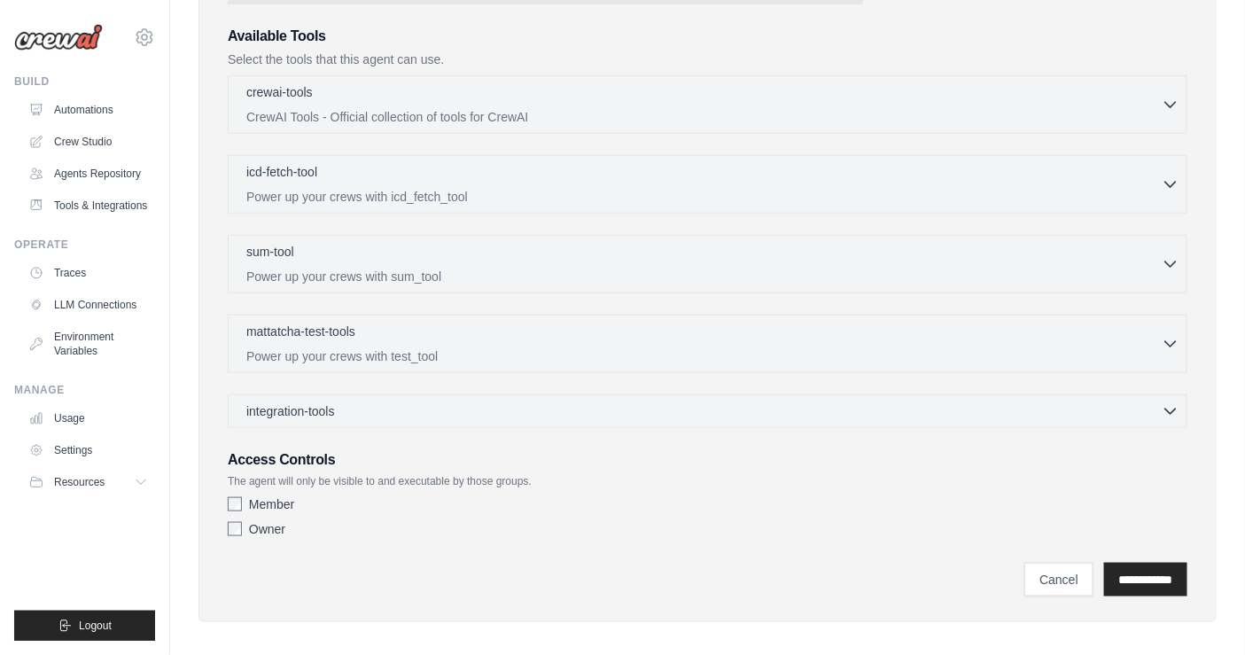
scroll to position [484, 0]
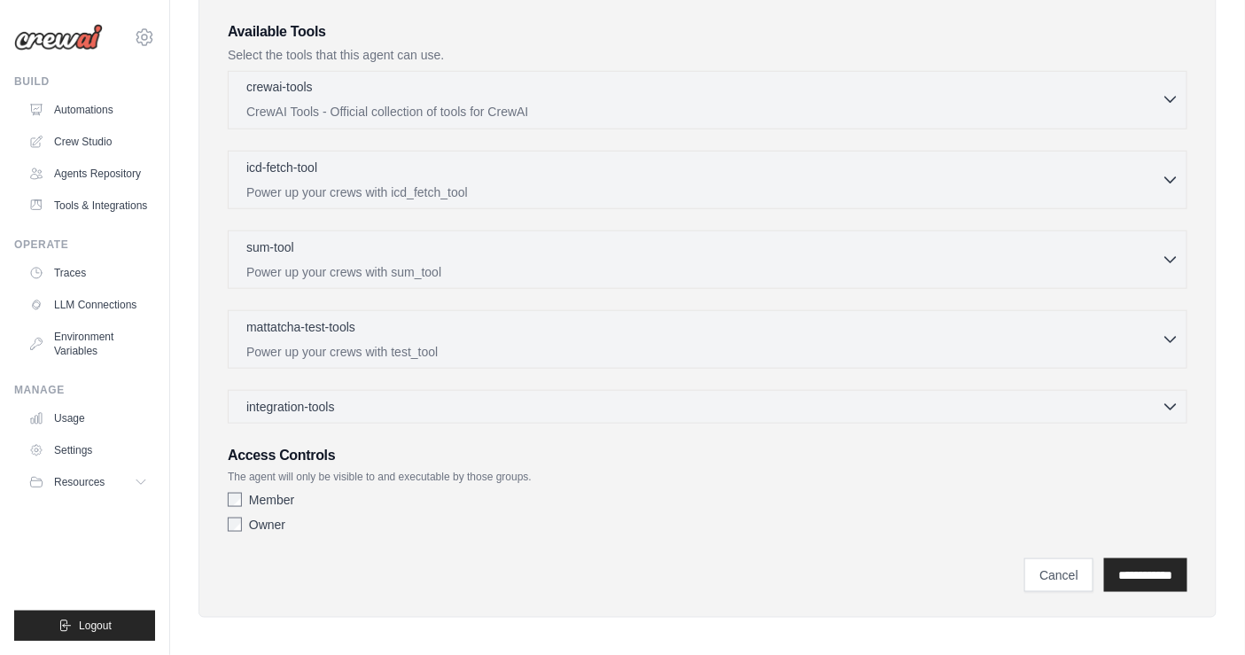
click at [860, 116] on p "CrewAI Tools - Official collection of tools for CrewAI" at bounding box center [703, 112] width 915 height 18
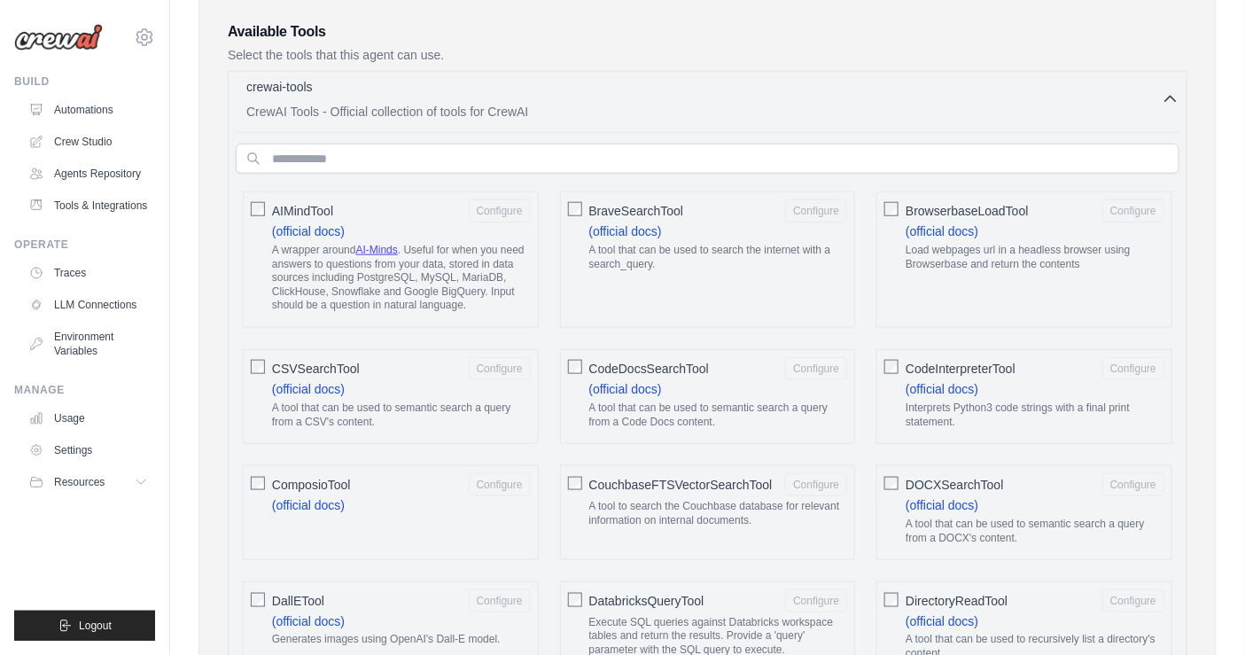
click at [860, 116] on p "CrewAI Tools - Official collection of tools for CrewAI" at bounding box center [703, 112] width 915 height 18
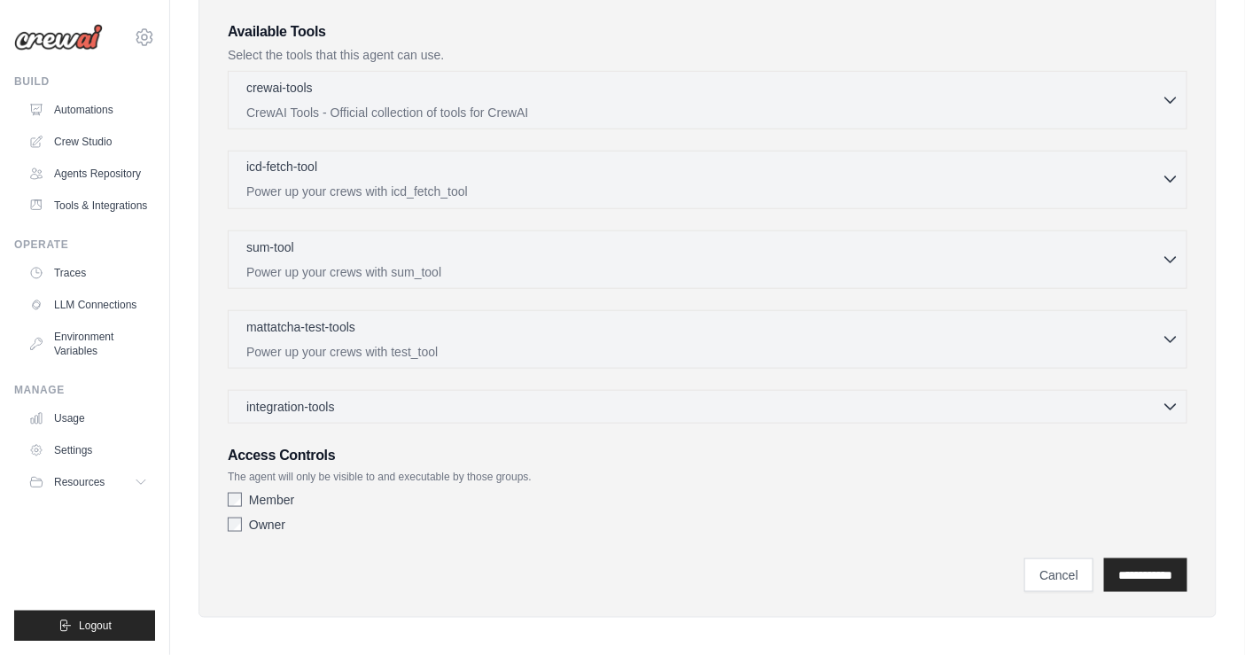
click at [823, 192] on p "Power up your crews with icd_fetch_tool" at bounding box center [703, 192] width 915 height 18
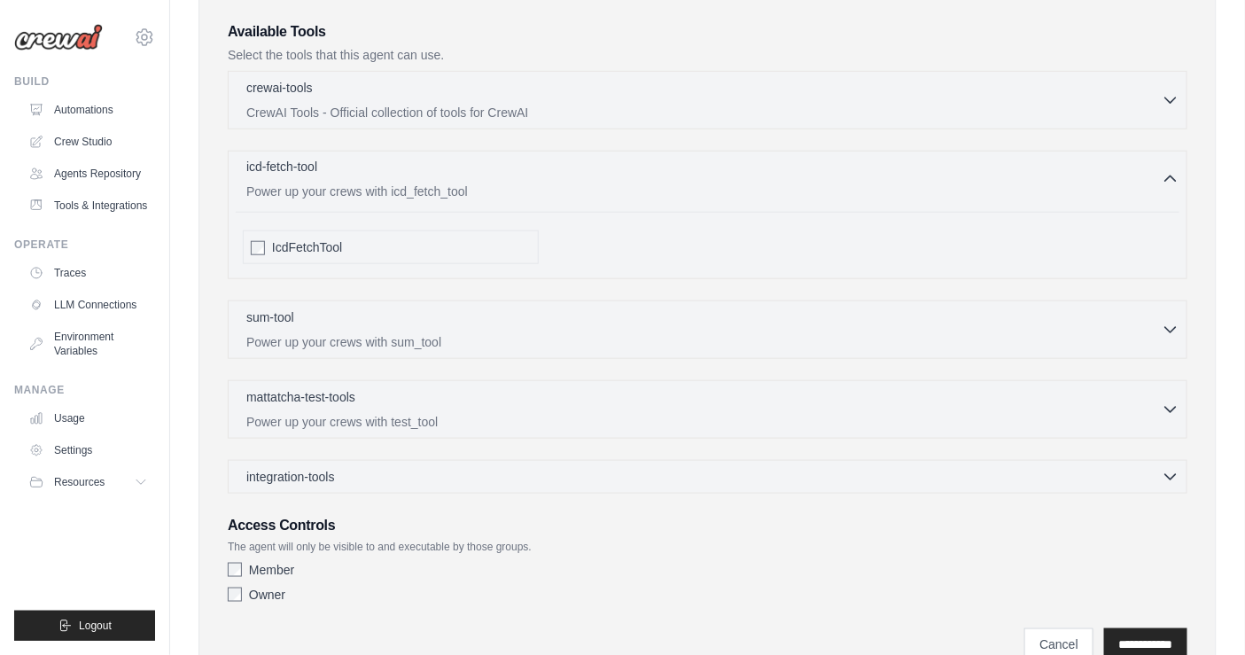
click at [823, 192] on p "Power up your crews with icd_fetch_tool" at bounding box center [703, 192] width 915 height 18
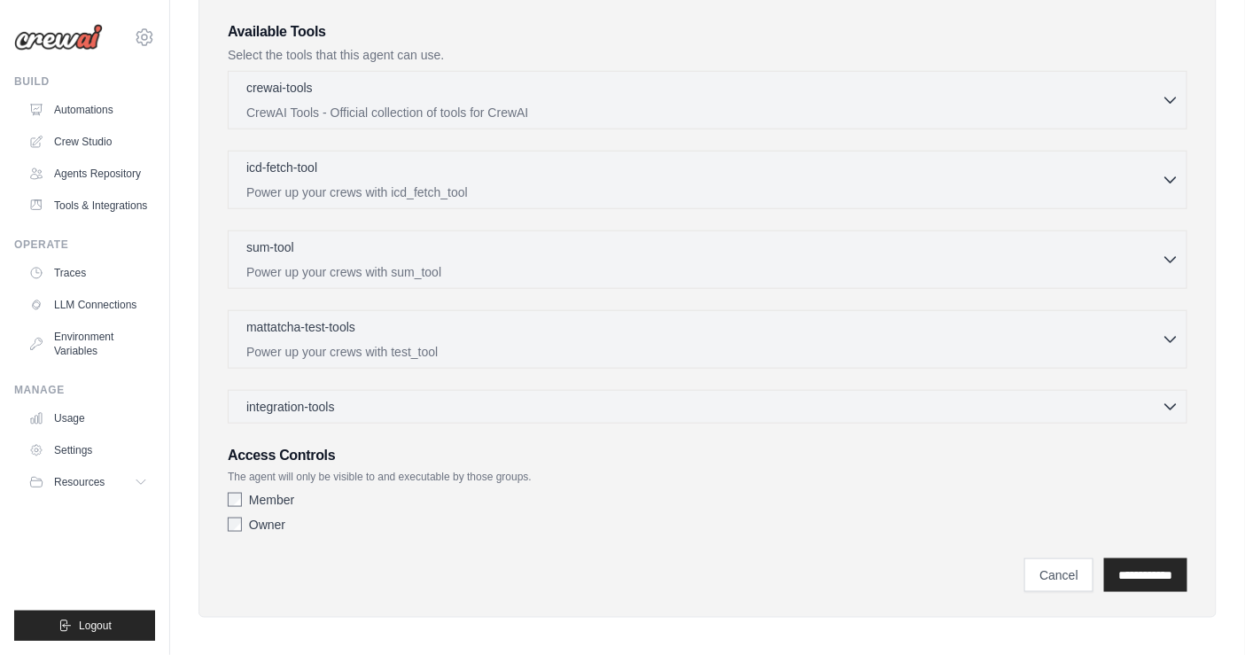
click at [782, 290] on div "crewai-tools 0 selected CrewAI Tools - Official collection of tools for CrewAI" at bounding box center [708, 247] width 960 height 353
click at [837, 273] on p "Power up your crews with sum_tool" at bounding box center [703, 271] width 915 height 18
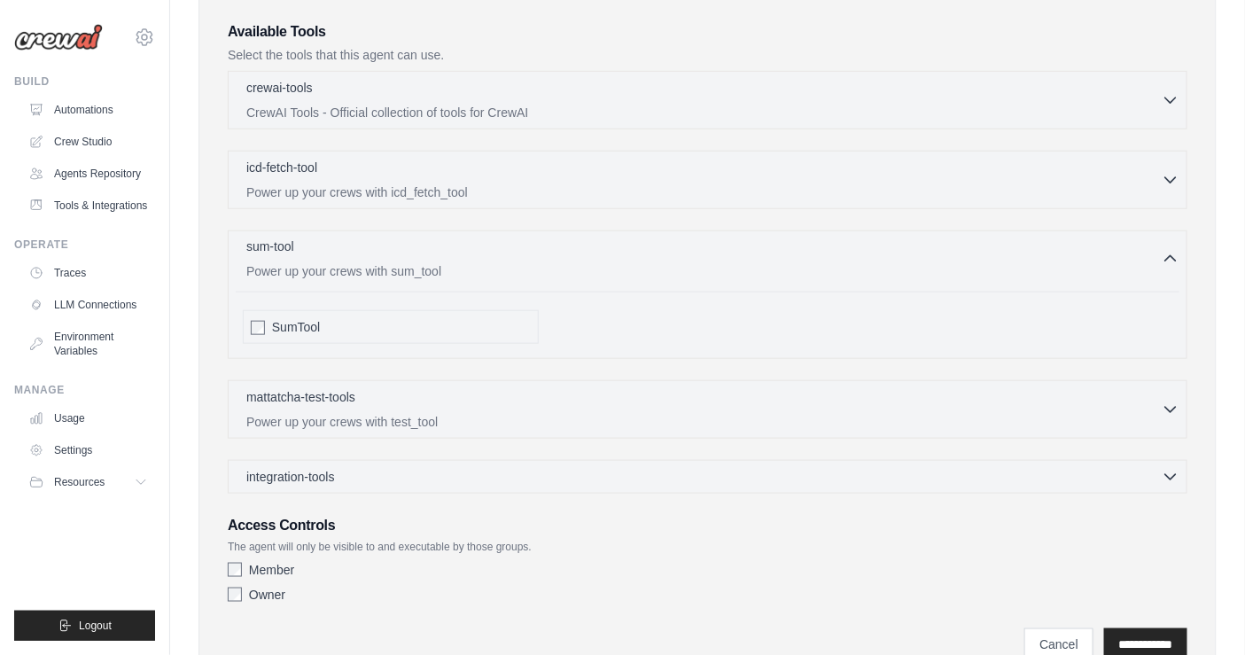
click at [837, 273] on p "Power up your crews with sum_tool" at bounding box center [703, 271] width 915 height 18
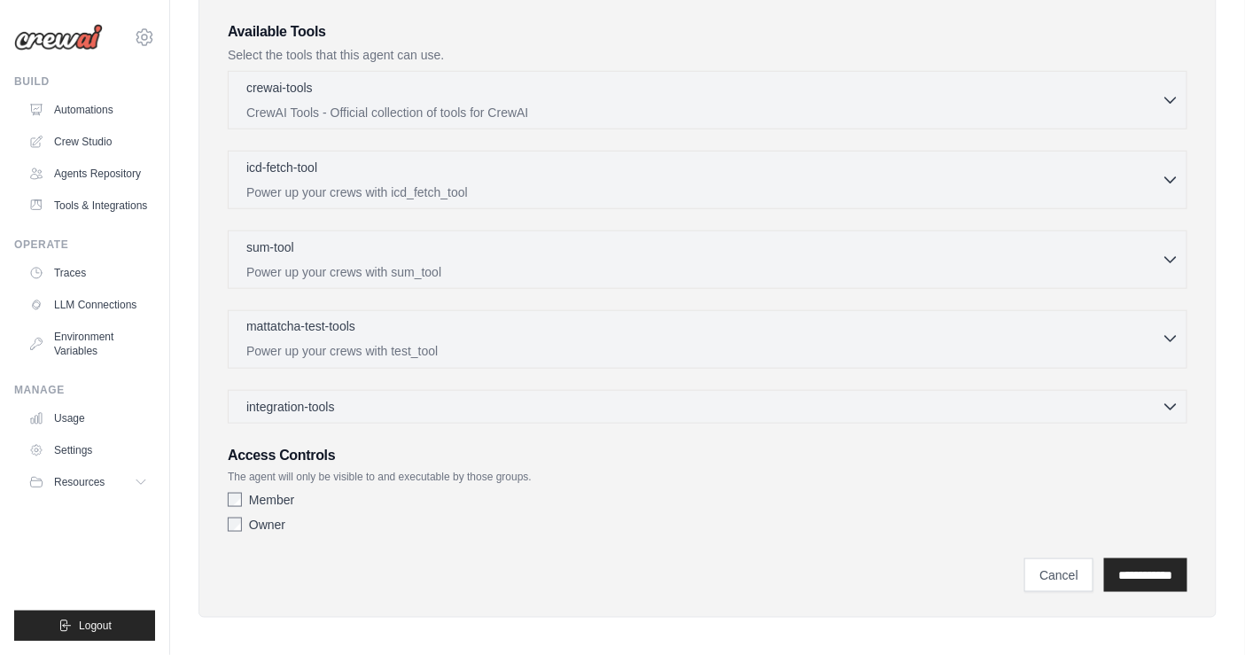
click at [798, 327] on div "mattatcha-test-tools 0 selected" at bounding box center [703, 327] width 915 height 21
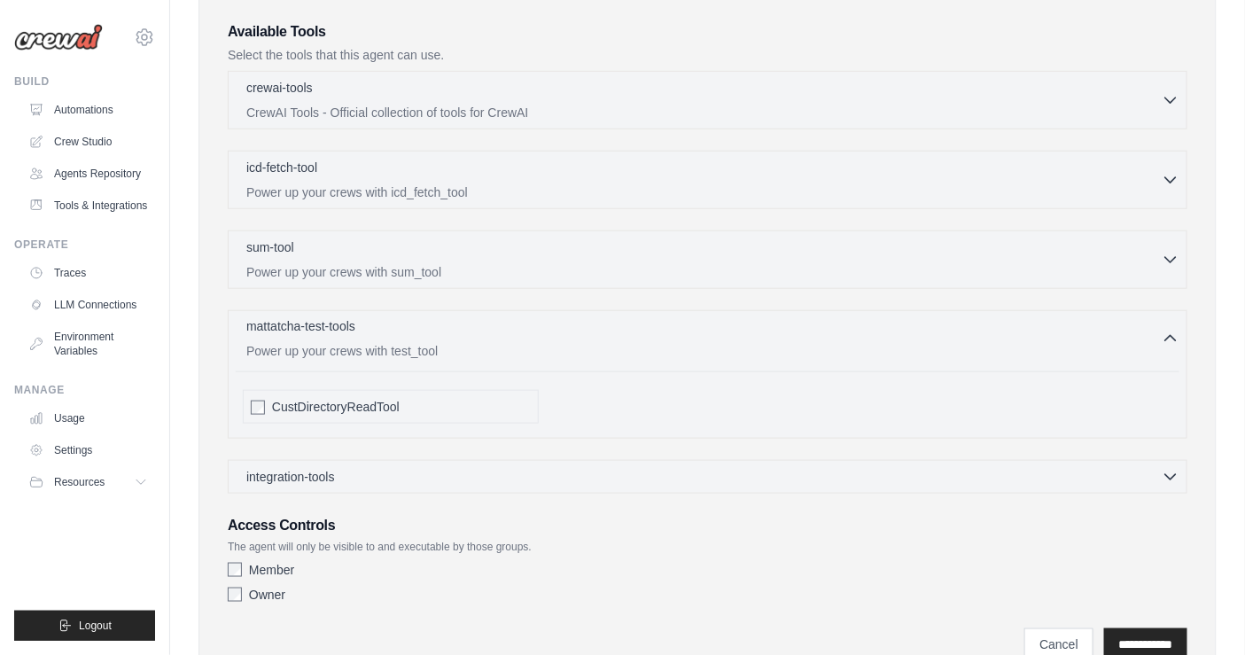
click at [798, 327] on div "mattatcha-test-tools 0 selected" at bounding box center [703, 327] width 915 height 21
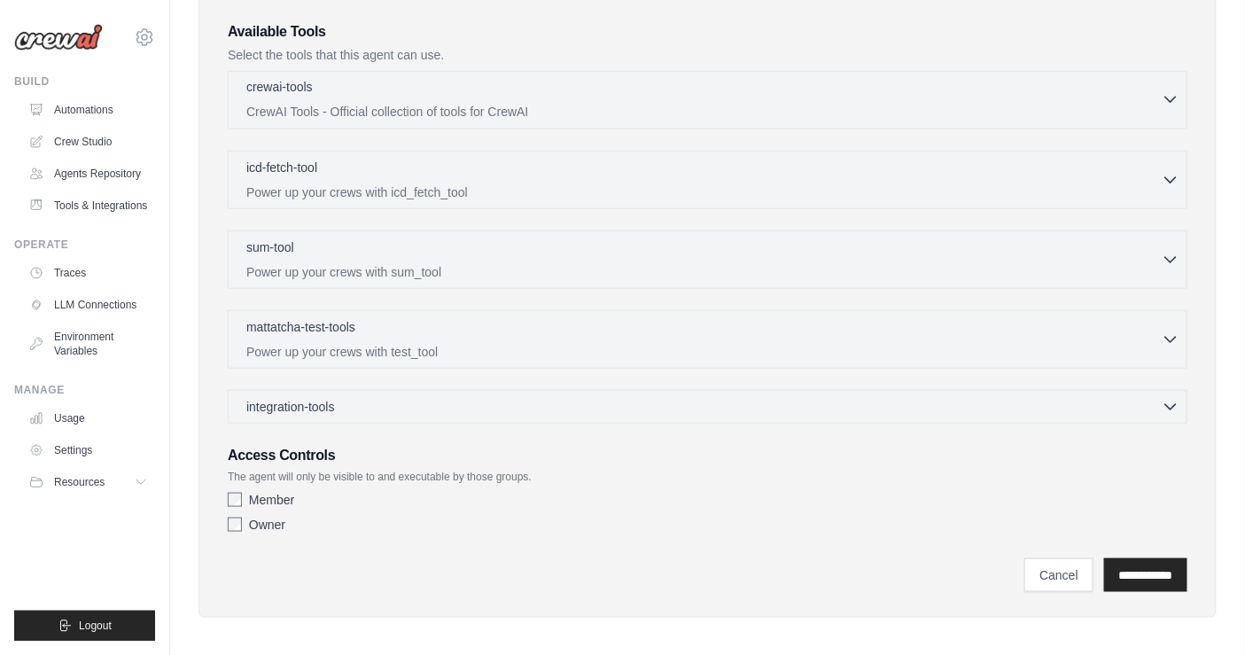
click at [1175, 104] on icon "button" at bounding box center [1171, 99] width 18 height 18
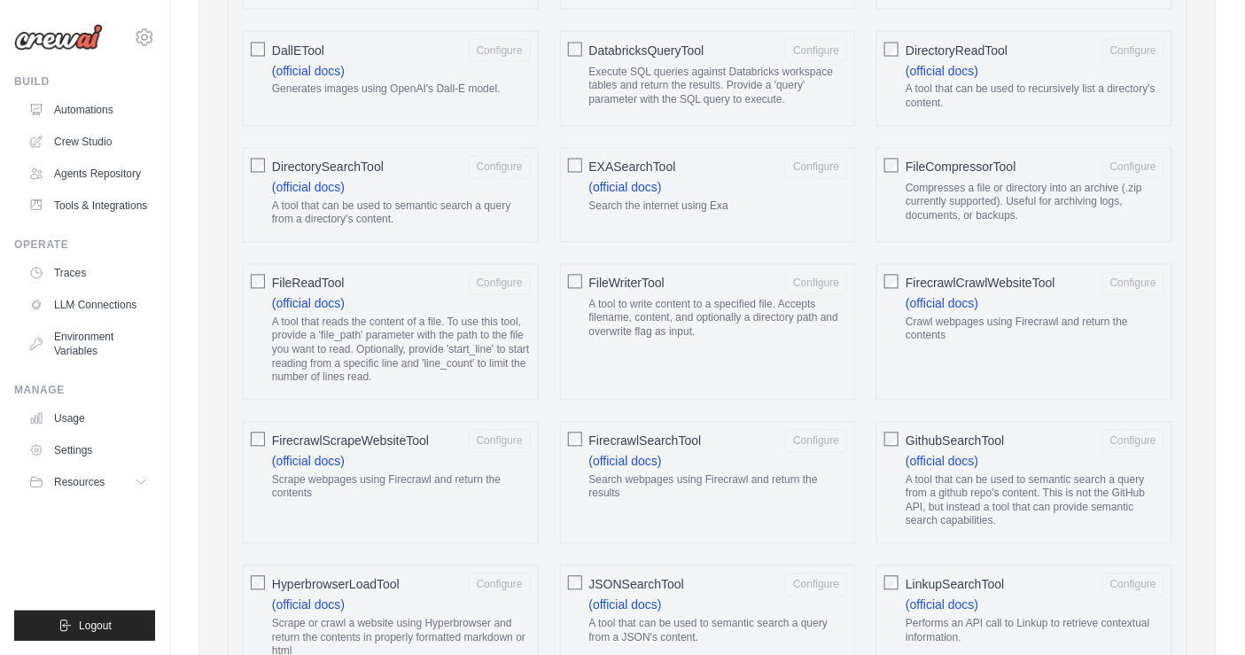
scroll to position [1045, 0]
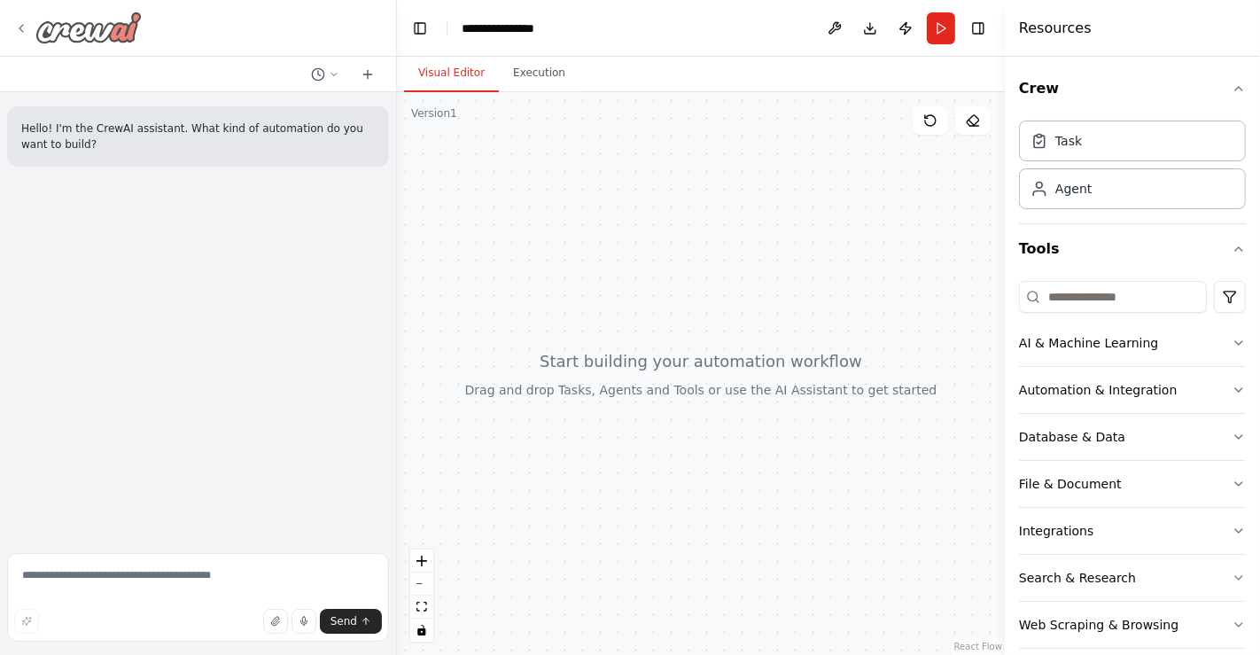
click at [16, 27] on icon at bounding box center [21, 28] width 14 height 14
